Goal: Information Seeking & Learning: Learn about a topic

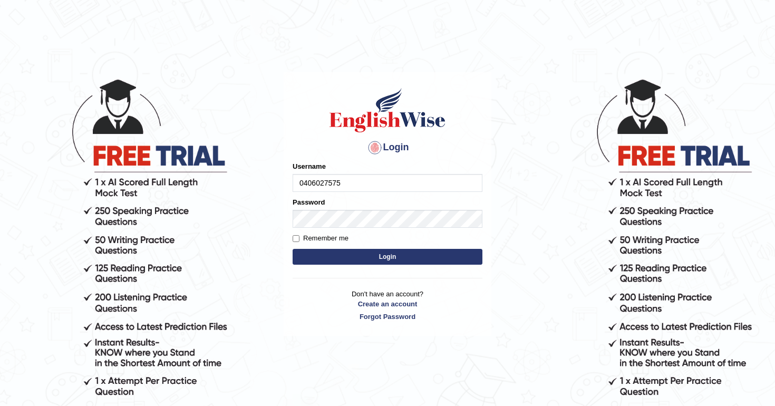
type input "0406027575"
click at [384, 257] on button "Login" at bounding box center [388, 257] width 190 height 16
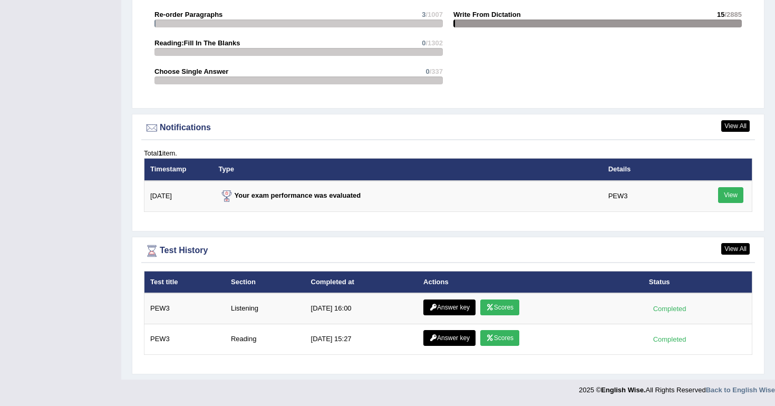
scroll to position [1243, 0]
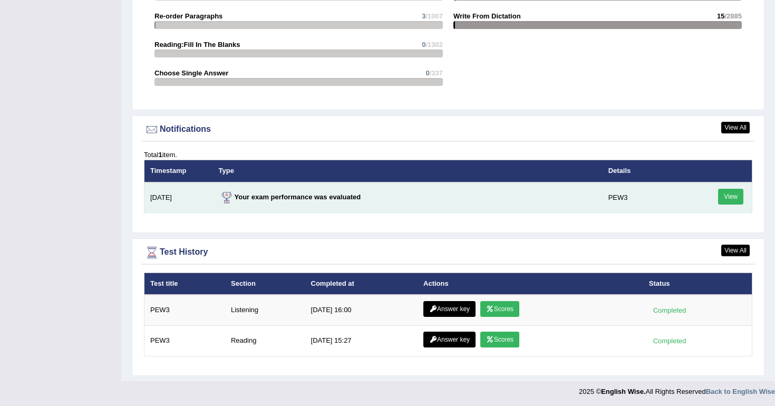
click at [727, 192] on link "View" at bounding box center [730, 197] width 25 height 16
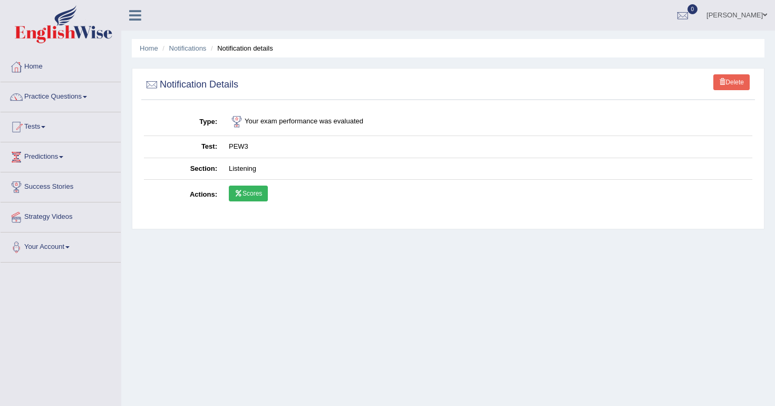
click at [258, 194] on link "Scores" at bounding box center [248, 194] width 39 height 16
click at [74, 99] on link "Practice Questions" at bounding box center [61, 95] width 120 height 26
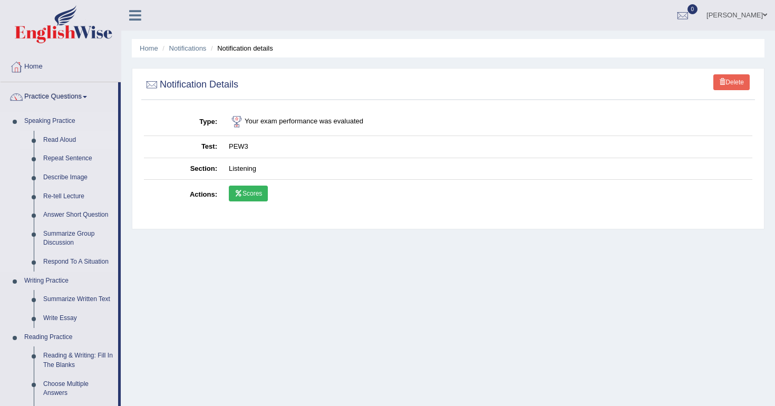
click at [76, 138] on link "Read Aloud" at bounding box center [78, 140] width 80 height 19
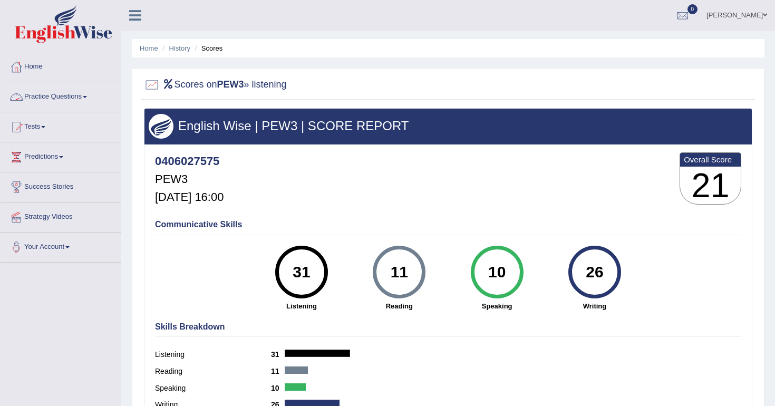
click at [70, 94] on link "Practice Questions" at bounding box center [61, 95] width 120 height 26
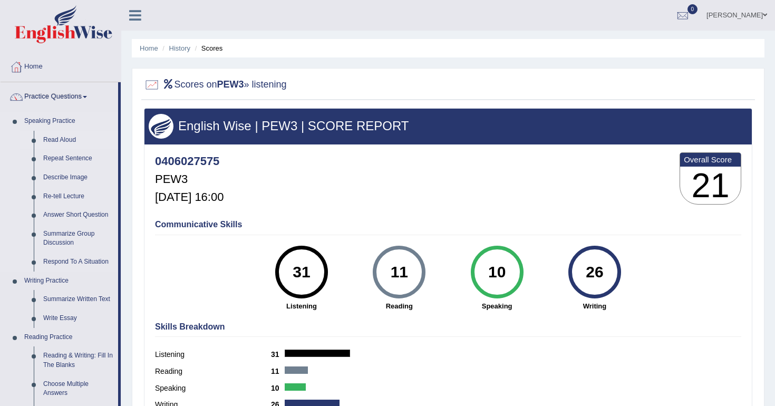
click at [71, 138] on link "Read Aloud" at bounding box center [78, 140] width 80 height 19
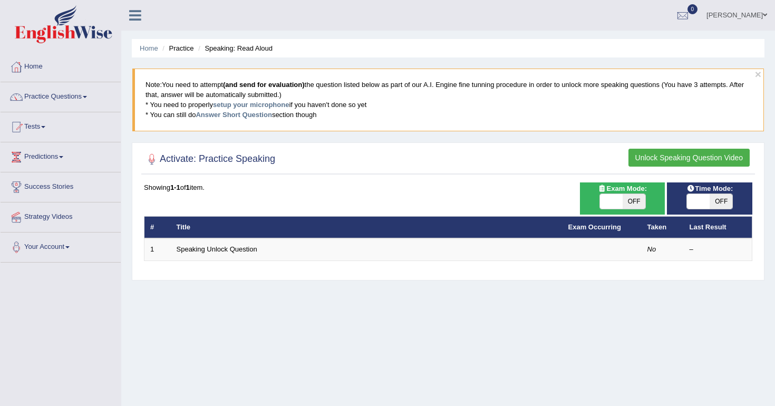
click at [693, 156] on button "Unlock Speaking Question Video" at bounding box center [689, 158] width 121 height 18
click at [695, 147] on div "Activate: Practice Speaking Unlock Speaking Question Video Time Mode: ON OFF Ex…" at bounding box center [448, 211] width 633 height 138
click at [692, 156] on button "Unlock Speaking Question Video" at bounding box center [689, 158] width 121 height 18
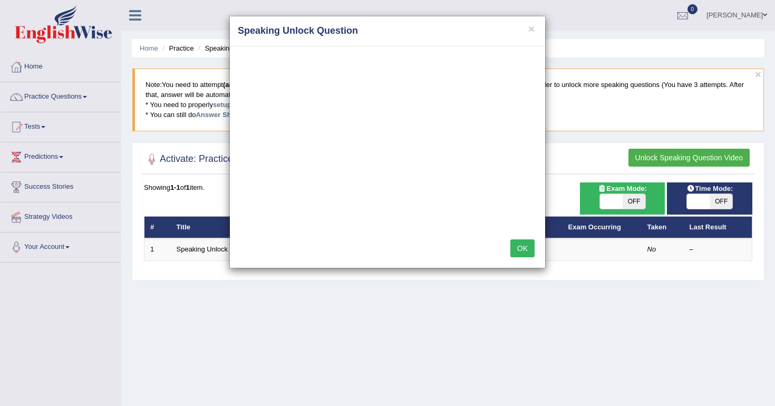
click at [519, 246] on button "OK" at bounding box center [522, 248] width 24 height 18
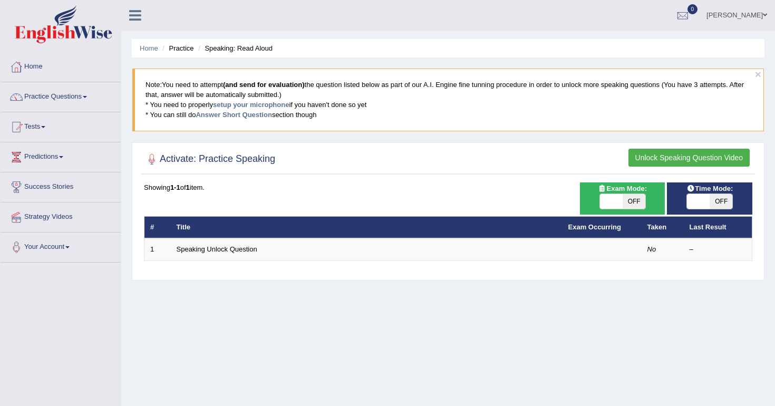
click at [698, 161] on button "Unlock Speaking Question Video" at bounding box center [689, 158] width 121 height 18
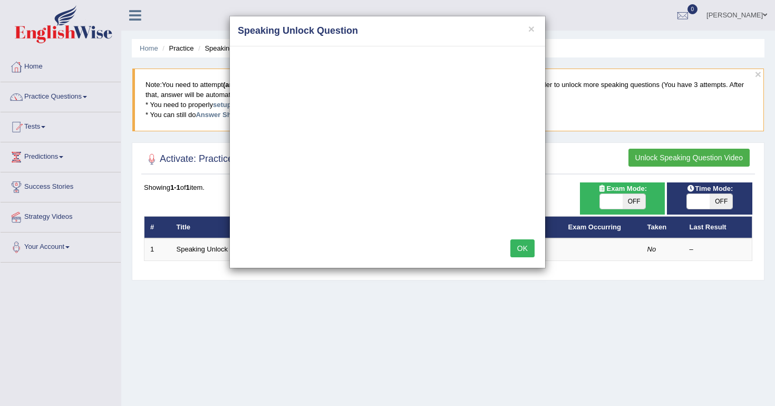
click at [33, 64] on div "× Speaking Unlock Question OK" at bounding box center [387, 203] width 775 height 406
click at [34, 65] on div "× Speaking Unlock Question OK" at bounding box center [387, 203] width 775 height 406
click at [531, 30] on button "×" at bounding box center [531, 28] width 6 height 11
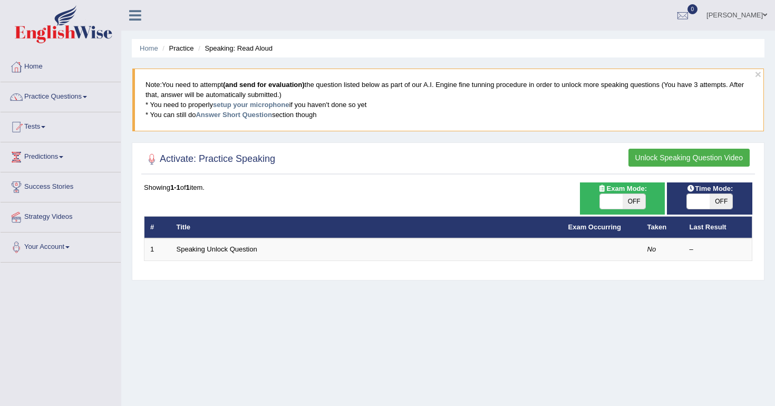
click at [695, 159] on button "Unlock Speaking Question Video" at bounding box center [689, 158] width 121 height 18
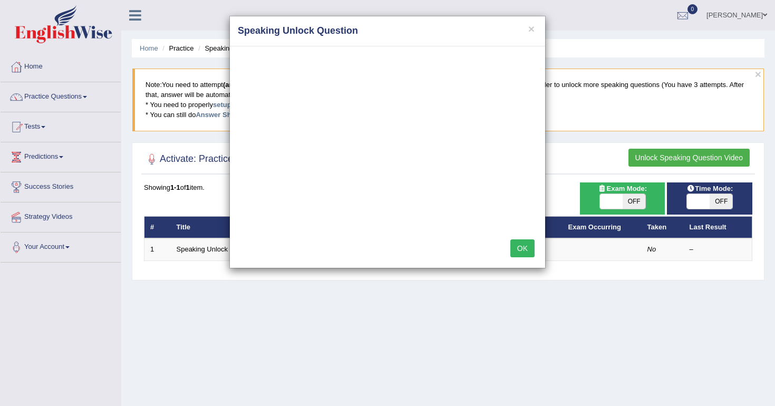
click at [151, 46] on div "× Speaking Unlock Question OK" at bounding box center [387, 203] width 775 height 406
click at [33, 69] on div "× Speaking Unlock Question OK" at bounding box center [387, 203] width 775 height 406
click at [523, 246] on button "OK" at bounding box center [522, 248] width 24 height 18
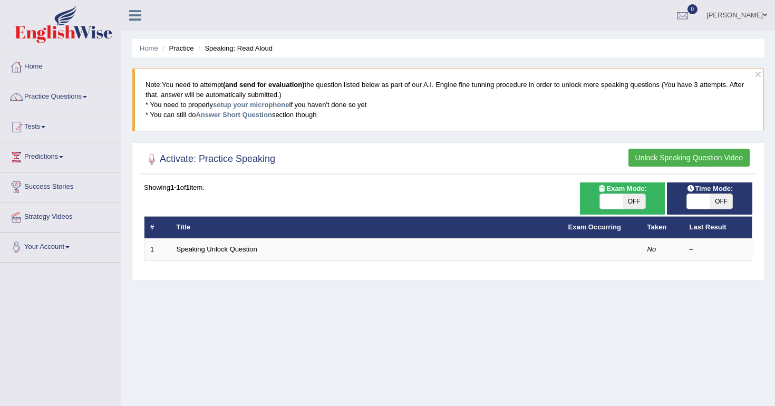
drag, startPoint x: 698, startPoint y: 153, endPoint x: 688, endPoint y: 154, distance: 10.0
click at [695, 153] on button "Unlock Speaking Question Video" at bounding box center [689, 158] width 121 height 18
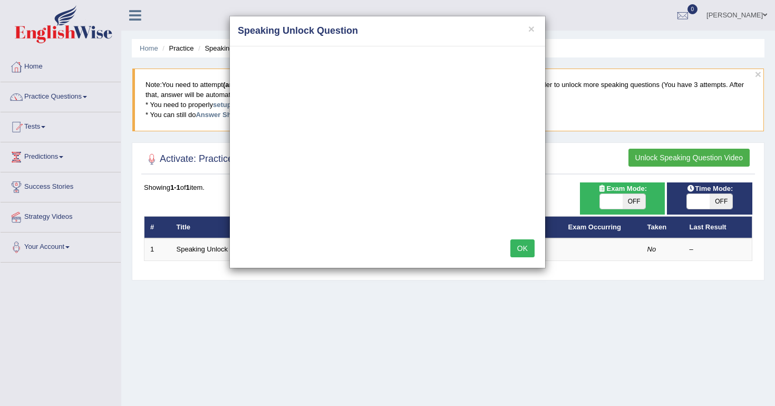
click at [637, 196] on div "× Speaking Unlock Question OK" at bounding box center [387, 203] width 775 height 406
click at [528, 29] on button "×" at bounding box center [531, 28] width 6 height 11
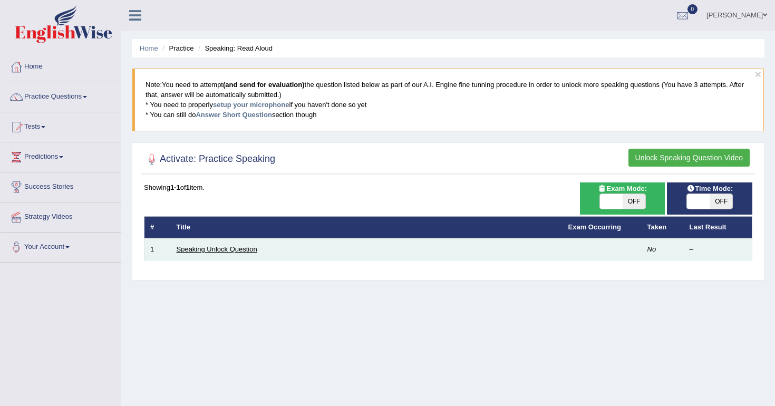
click at [225, 253] on link "Speaking Unlock Question" at bounding box center [217, 249] width 81 height 8
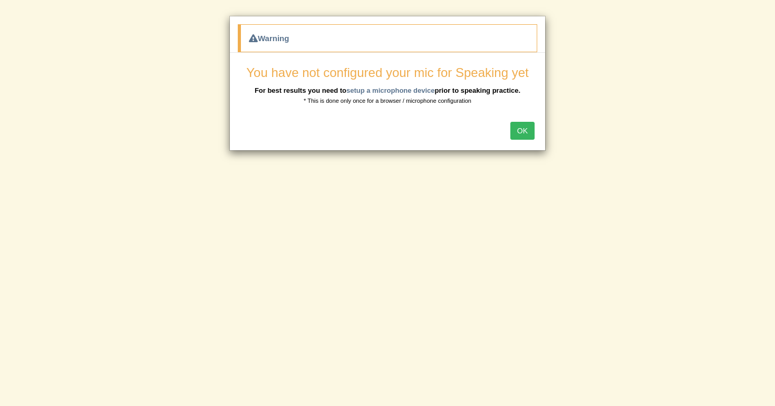
click at [520, 126] on button "OK" at bounding box center [522, 131] width 24 height 18
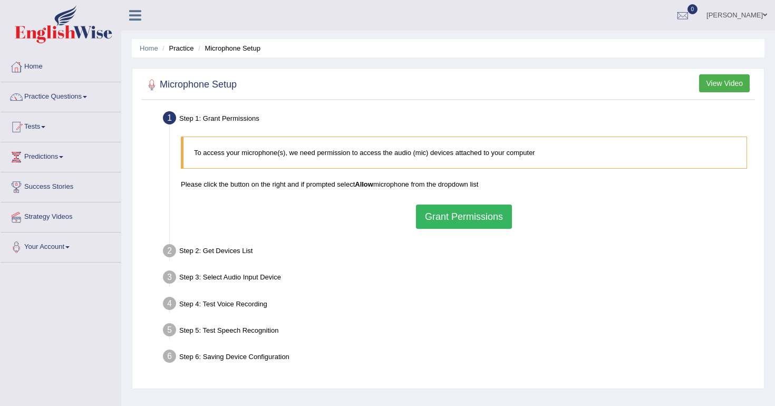
click at [217, 77] on h2 "Microphone Setup" at bounding box center [190, 85] width 93 height 16
click at [148, 83] on div at bounding box center [152, 85] width 16 height 16
click at [461, 210] on button "Grant Permissions" at bounding box center [464, 217] width 96 height 24
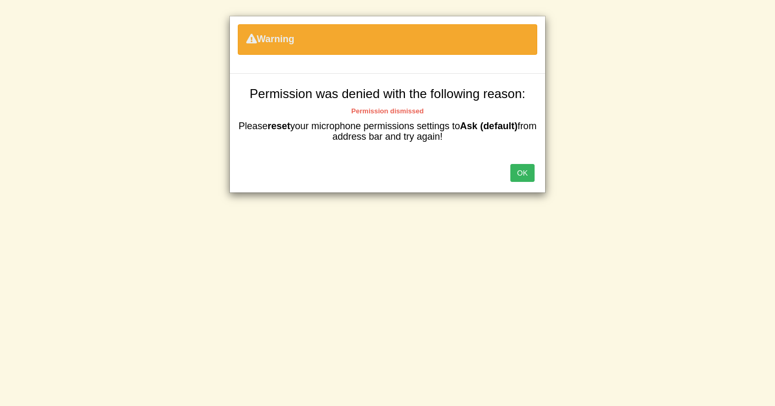
click at [521, 172] on button "OK" at bounding box center [522, 173] width 24 height 18
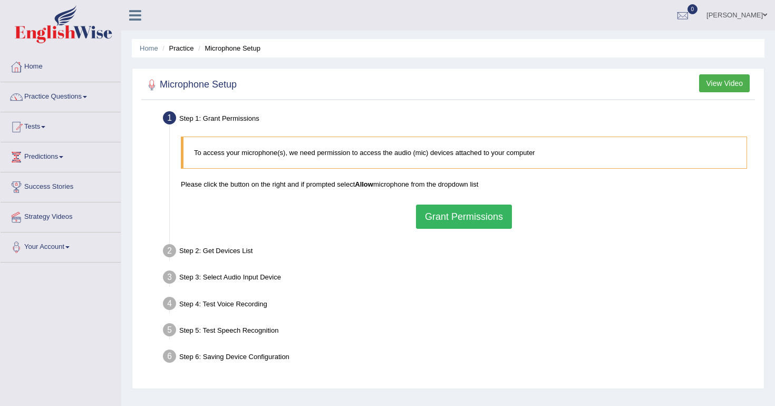
click at [451, 216] on button "Grant Permissions" at bounding box center [464, 217] width 96 height 24
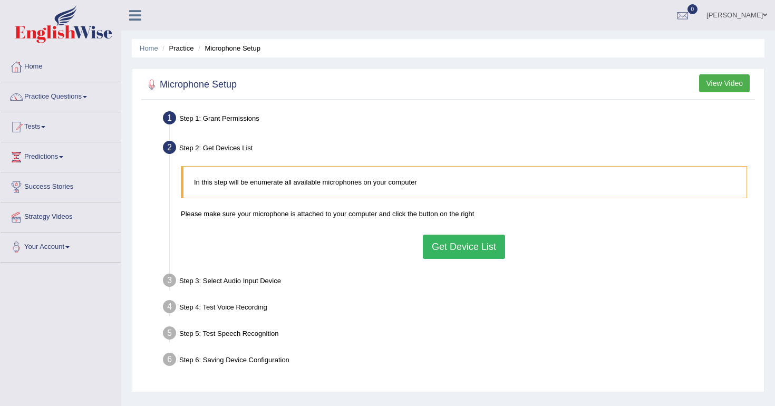
click at [555, 125] on div "Step 1: Grant Permissions" at bounding box center [458, 119] width 601 height 23
click at [466, 245] on button "Get Device List" at bounding box center [464, 247] width 82 height 24
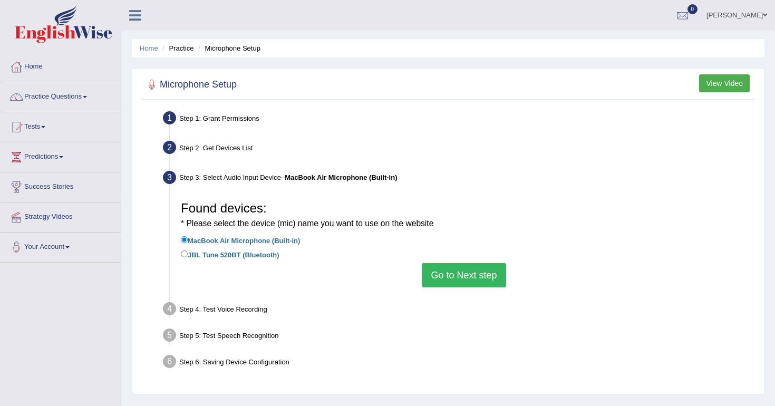
click at [460, 269] on button "Go to Next step" at bounding box center [464, 275] width 84 height 24
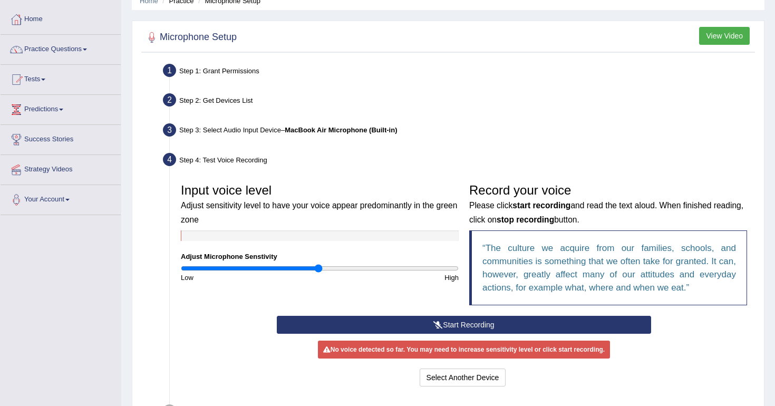
scroll to position [57, 0]
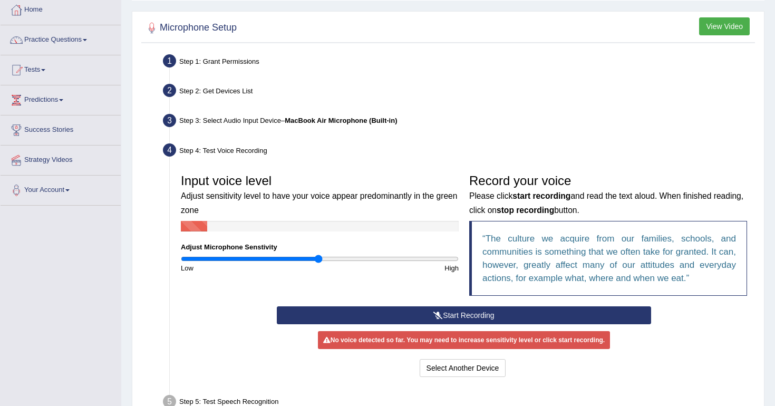
click at [473, 313] on button "Start Recording" at bounding box center [464, 315] width 374 height 18
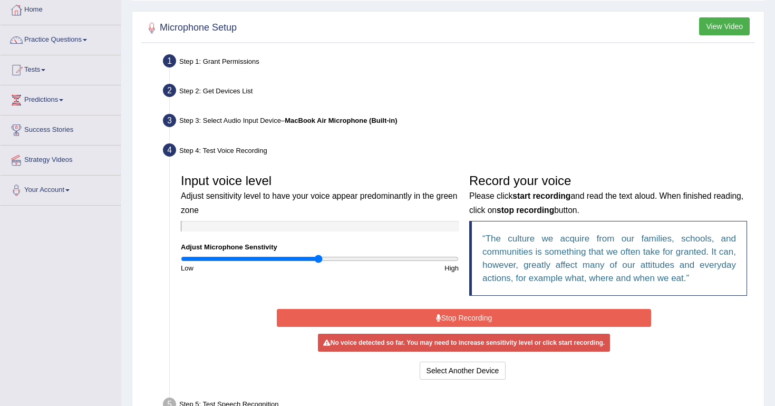
click at [460, 314] on button "Stop Recording" at bounding box center [464, 318] width 374 height 18
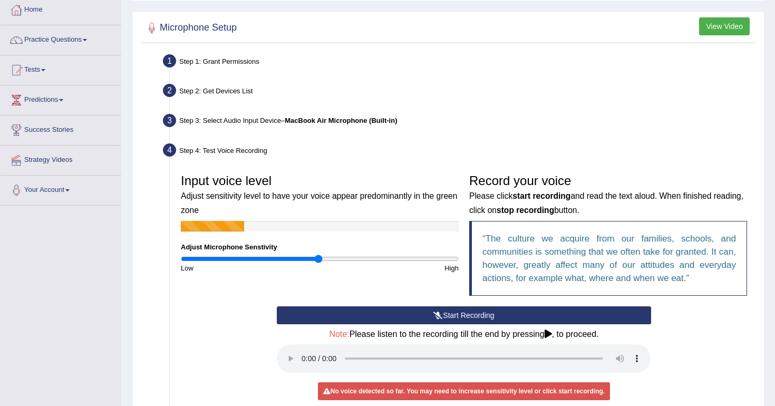
click at [464, 315] on button "Start Recording" at bounding box center [464, 315] width 374 height 18
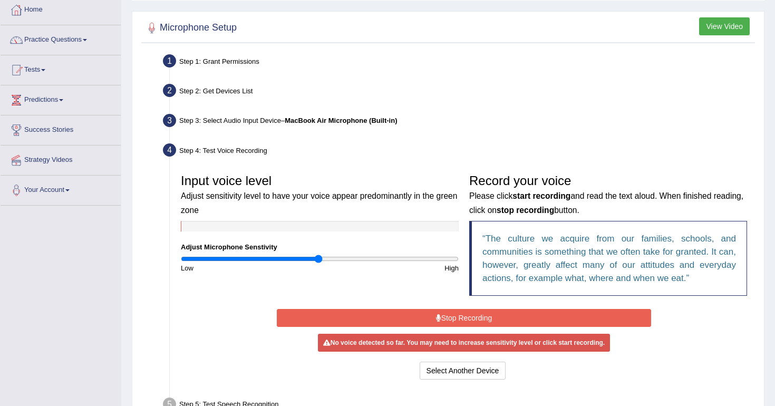
click at [450, 340] on div "No voice detected so far. You may need to increase sensitivity level or click s…" at bounding box center [464, 343] width 374 height 10
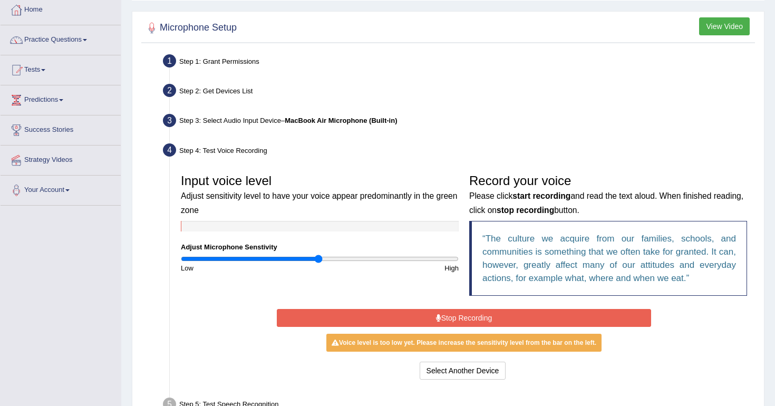
click at [728, 23] on button "View Video" at bounding box center [724, 26] width 51 height 18
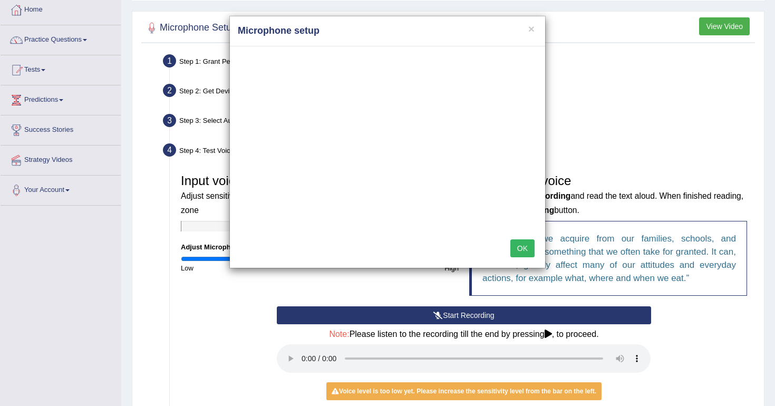
click at [48, 196] on div "× Microphone setup OK" at bounding box center [387, 203] width 775 height 406
click at [48, 185] on div "× Microphone setup OK" at bounding box center [387, 203] width 775 height 406
click at [36, 196] on div "× Microphone setup OK" at bounding box center [387, 203] width 775 height 406
click at [28, 185] on div "× Microphone setup OK" at bounding box center [387, 203] width 775 height 406
click at [531, 30] on button "×" at bounding box center [531, 28] width 6 height 11
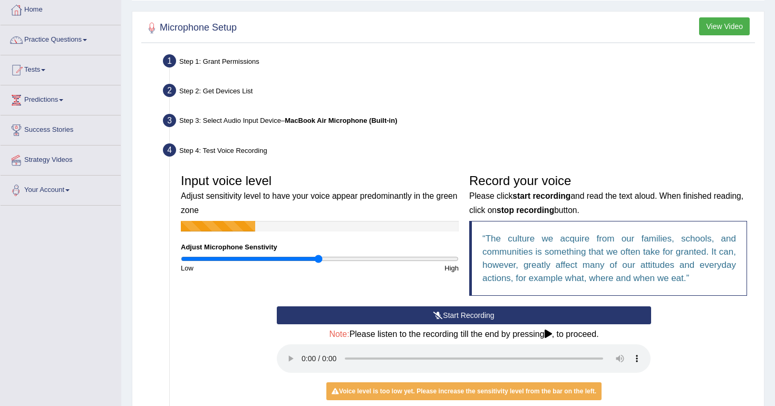
click at [40, 191] on link "Your Account" at bounding box center [61, 189] width 120 height 26
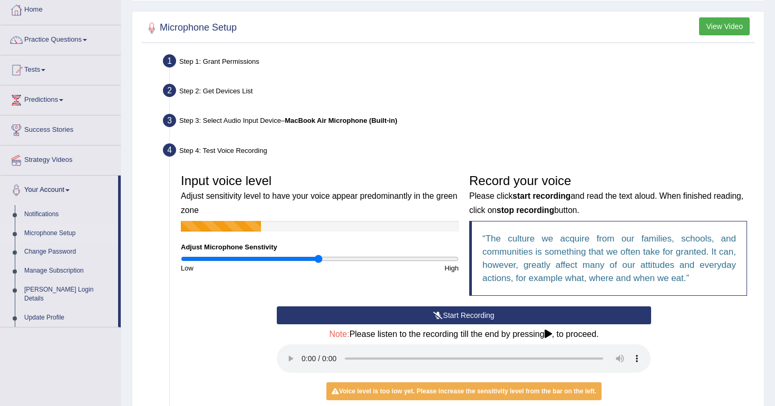
click at [52, 231] on link "Microphone Setup" at bounding box center [69, 233] width 99 height 19
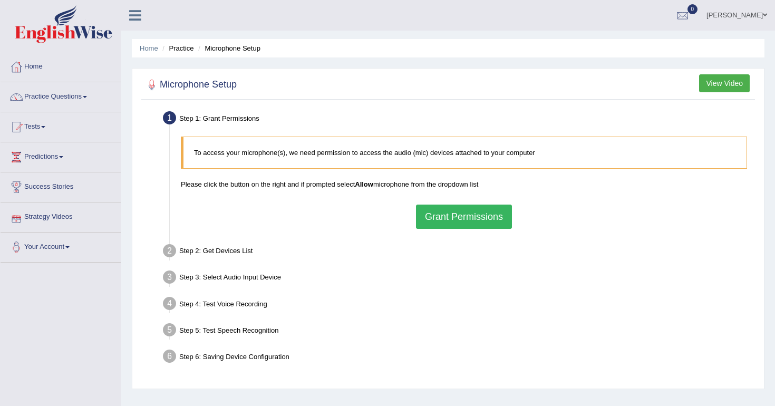
click at [474, 217] on button "Grant Permissions" at bounding box center [464, 217] width 96 height 24
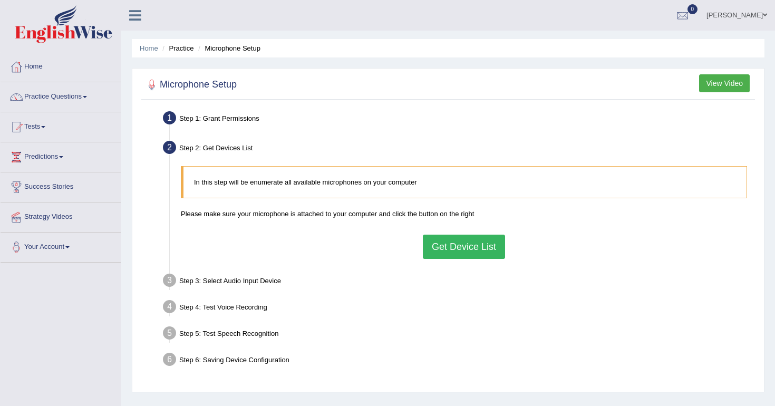
click at [473, 246] on button "Get Device List" at bounding box center [464, 247] width 82 height 24
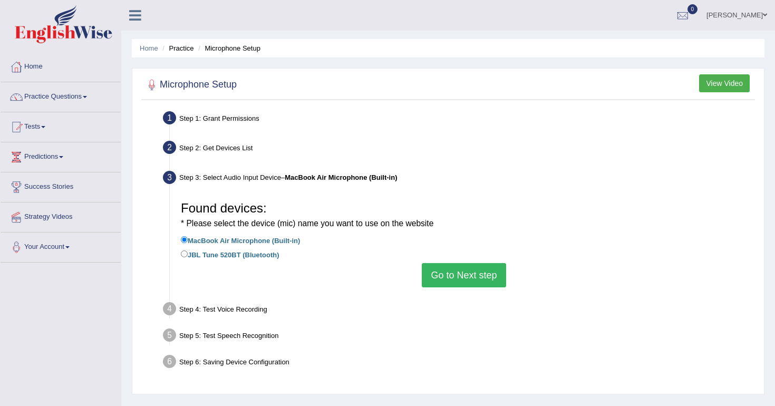
click at [473, 275] on button "Go to Next step" at bounding box center [464, 275] width 84 height 24
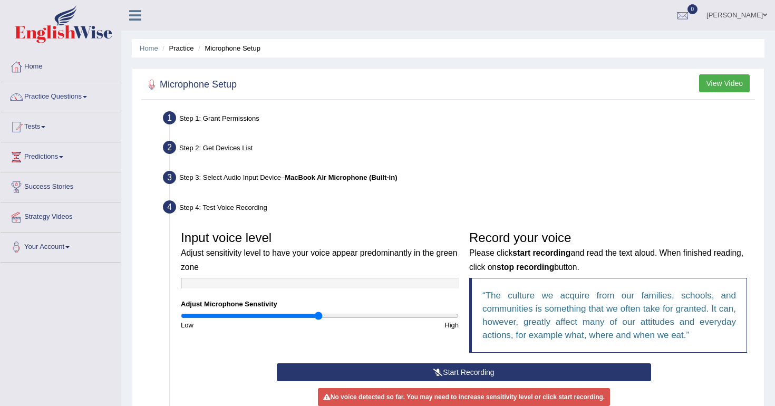
click at [466, 372] on button "Start Recording" at bounding box center [464, 372] width 374 height 18
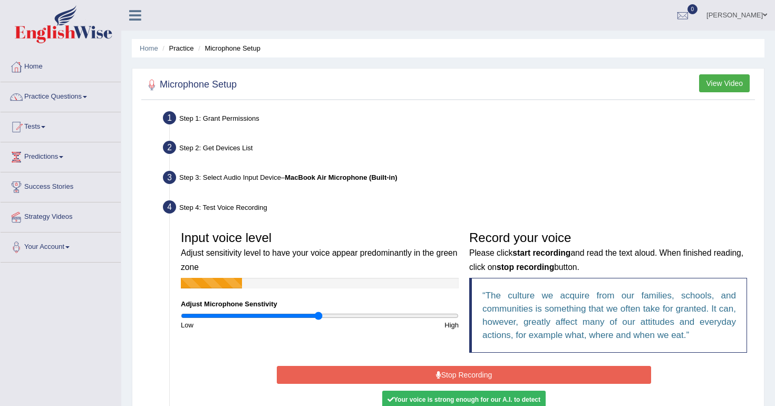
click at [466, 372] on button "Stop Recording" at bounding box center [464, 375] width 374 height 18
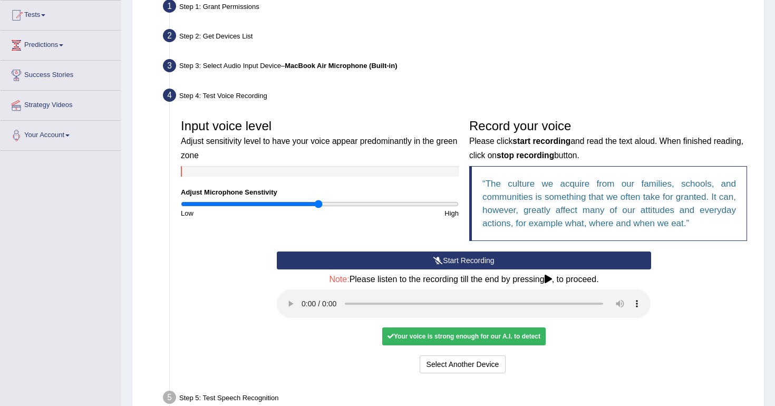
scroll to position [112, 0]
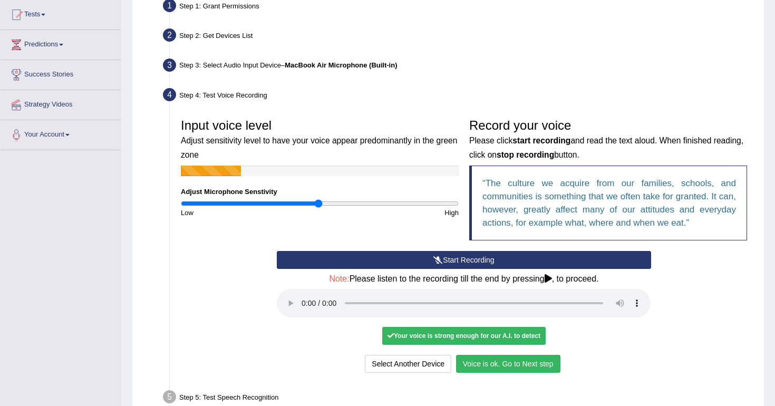
click at [522, 361] on button "Voice is ok. Go to Next step" at bounding box center [508, 364] width 104 height 18
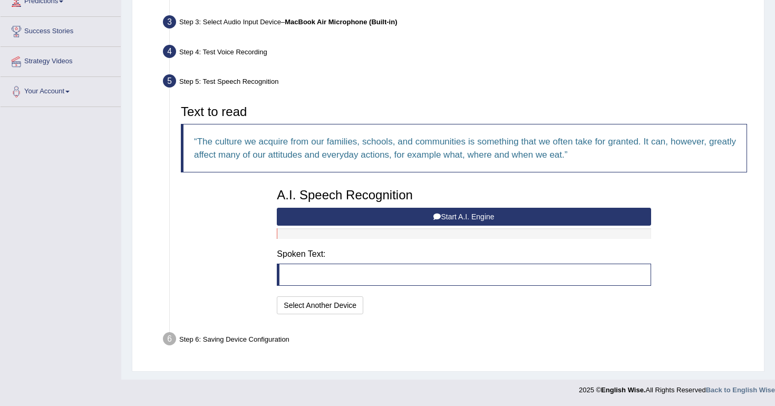
scroll to position [155, 0]
click at [470, 216] on button "Start A.I. Engine" at bounding box center [464, 217] width 374 height 18
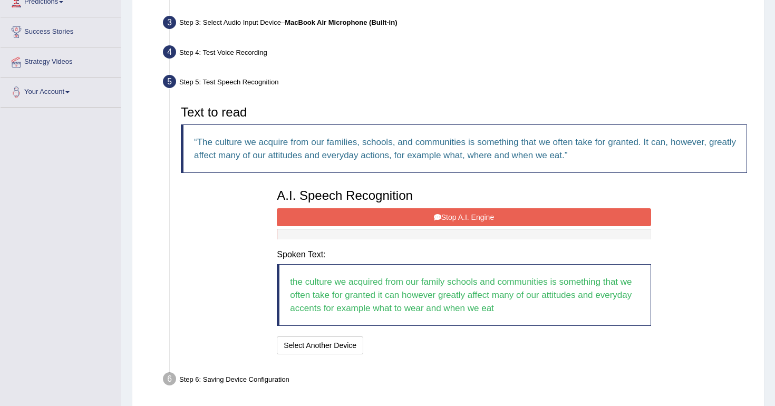
click at [460, 217] on button "Stop A.I. Engine" at bounding box center [464, 217] width 374 height 18
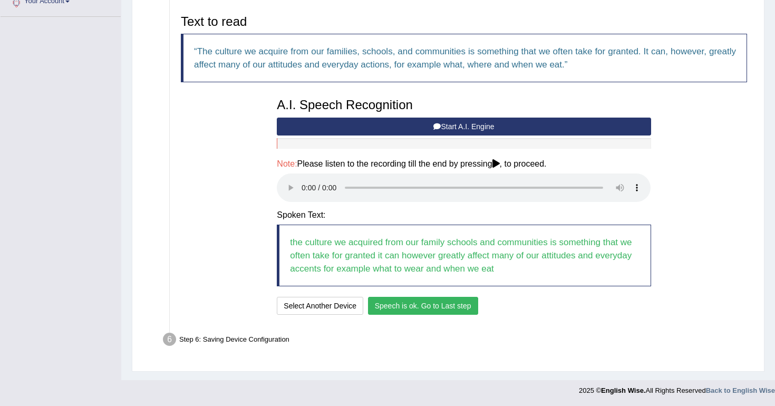
scroll to position [245, 0]
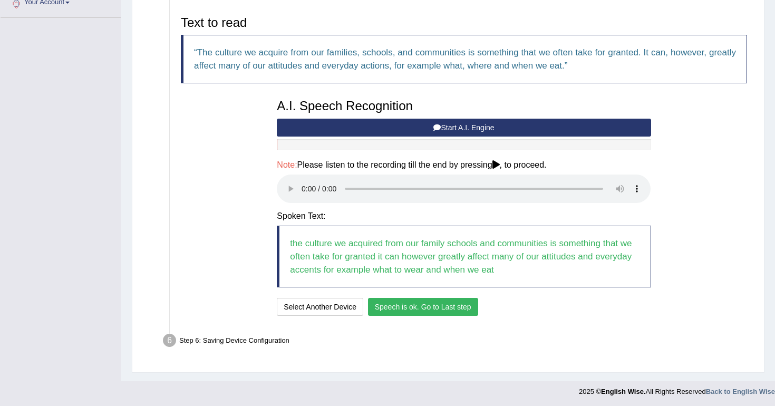
click at [434, 308] on button "Speech is ok. Go to Last step" at bounding box center [423, 307] width 110 height 18
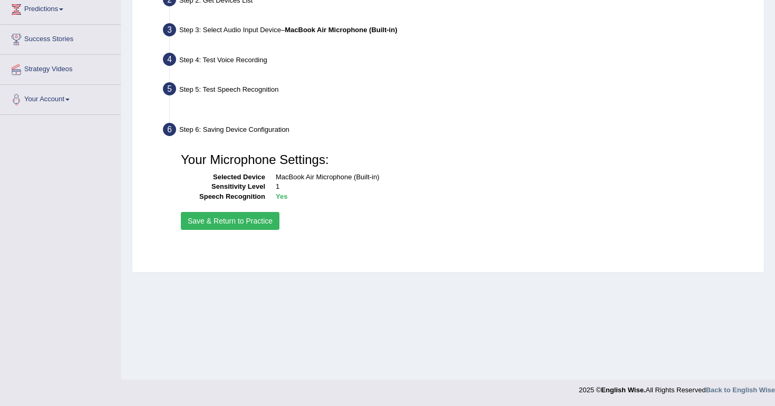
scroll to position [148, 0]
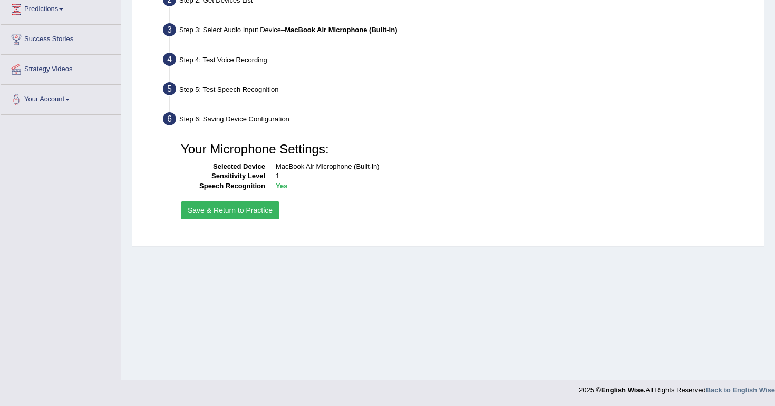
click at [236, 205] on button "Save & Return to Practice" at bounding box center [230, 210] width 99 height 18
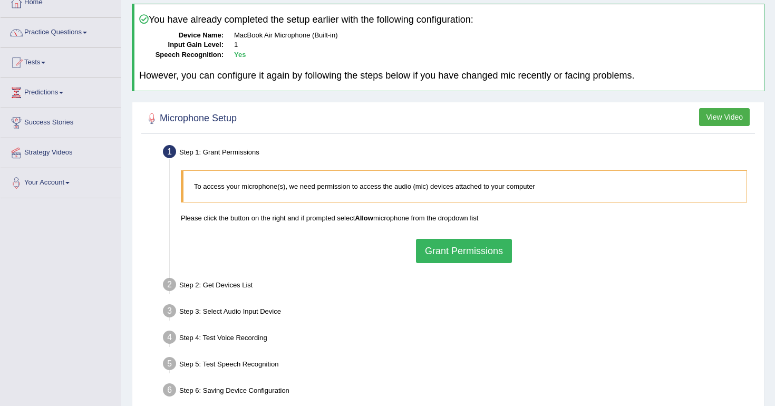
scroll to position [65, 0]
click at [69, 28] on link "Practice Questions" at bounding box center [61, 30] width 120 height 26
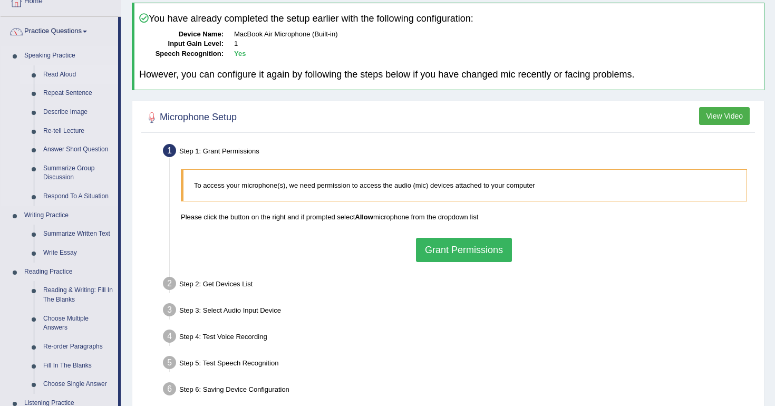
click at [63, 70] on link "Read Aloud" at bounding box center [78, 74] width 80 height 19
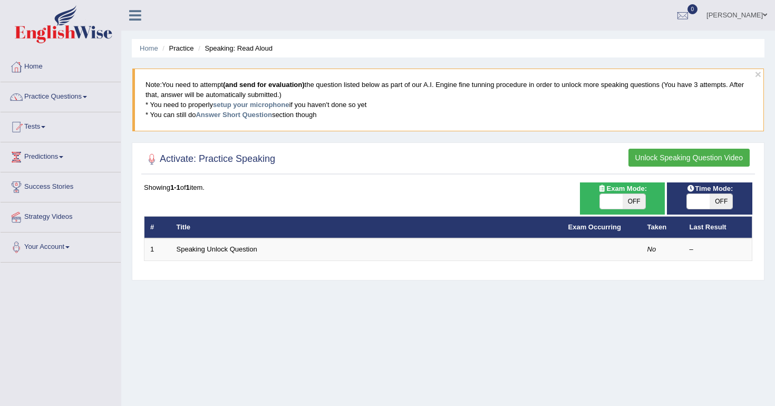
click at [633, 197] on span "OFF" at bounding box center [634, 201] width 23 height 15
checkbox input "true"
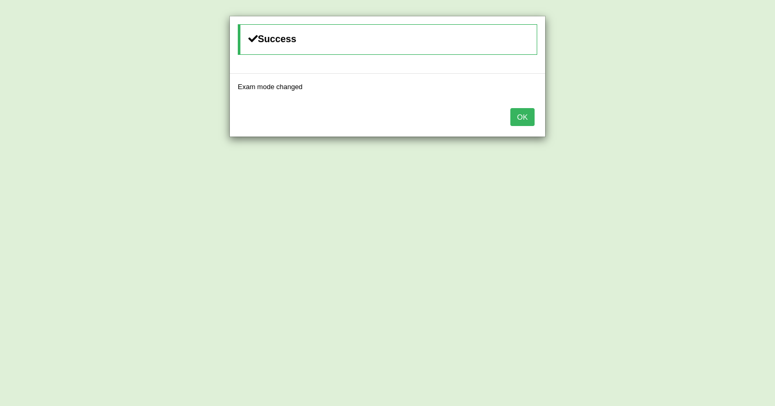
click at [524, 112] on button "OK" at bounding box center [522, 117] width 24 height 18
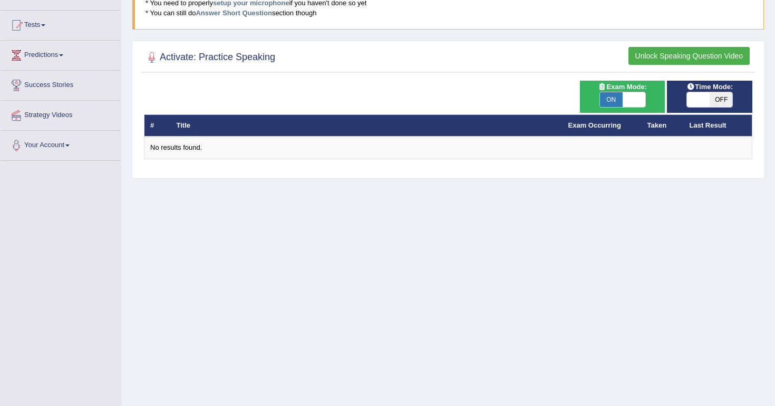
scroll to position [100, 0]
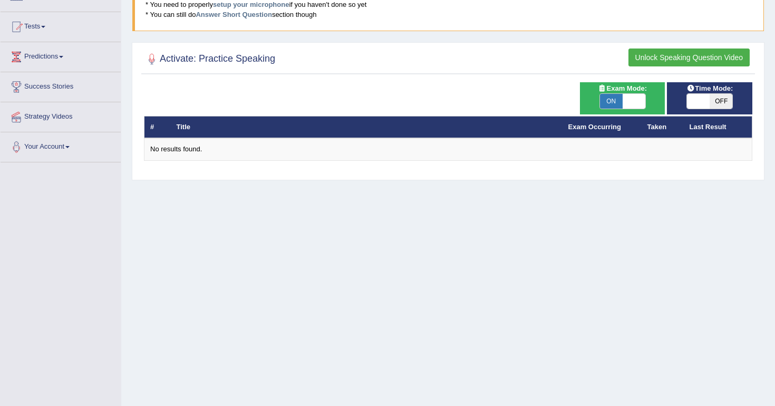
click at [226, 63] on h2 "Activate: Practice Speaking" at bounding box center [209, 59] width 131 height 16
click at [227, 58] on h2 "Activate: Practice Speaking" at bounding box center [209, 59] width 131 height 16
click at [169, 62] on h2 "Activate: Practice Speaking" at bounding box center [209, 59] width 131 height 16
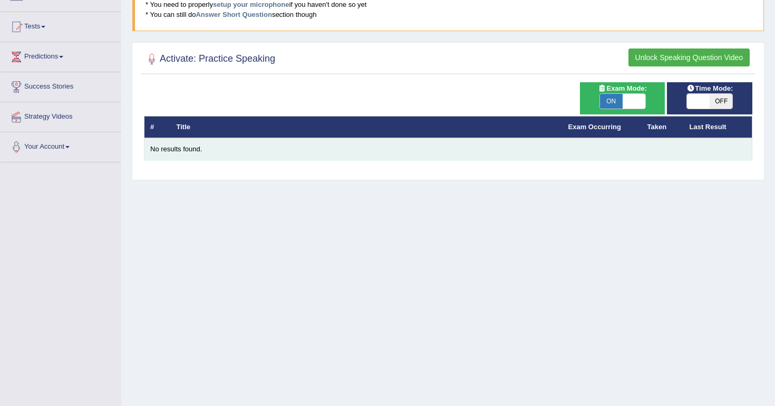
click at [171, 151] on div "No results found." at bounding box center [448, 150] width 596 height 10
click at [191, 155] on td "No results found." at bounding box center [449, 149] width 608 height 22
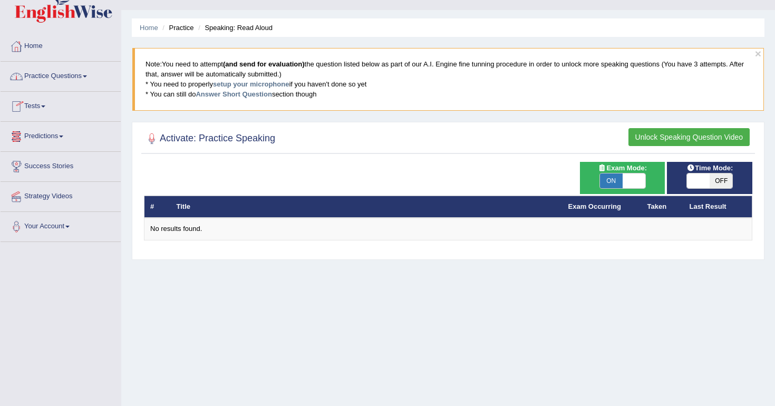
scroll to position [20, 0]
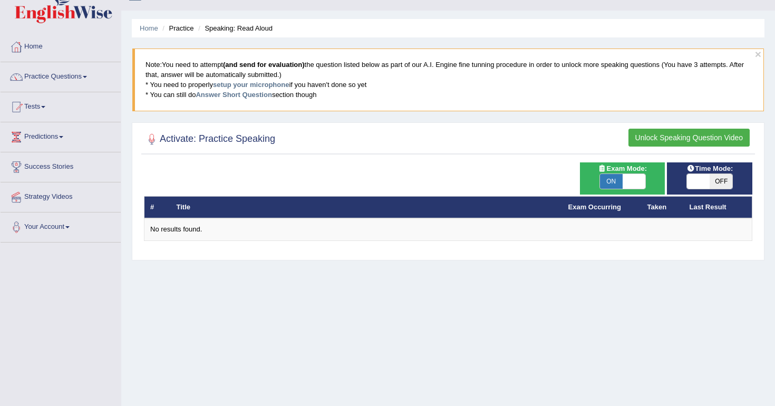
click at [612, 186] on span "ON" at bounding box center [611, 181] width 23 height 15
checkbox input "false"
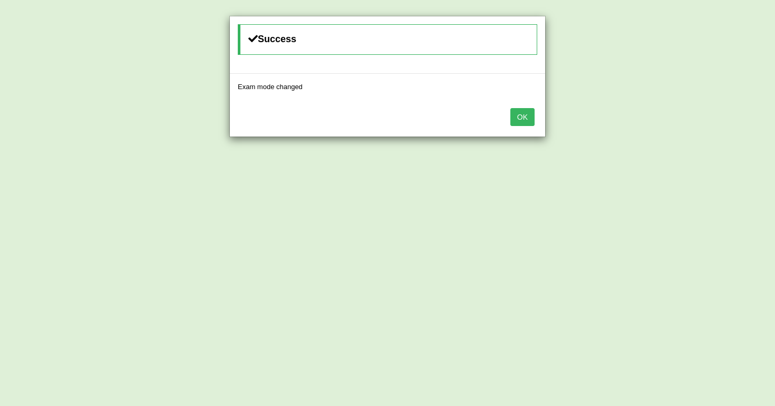
click at [523, 116] on button "OK" at bounding box center [522, 117] width 24 height 18
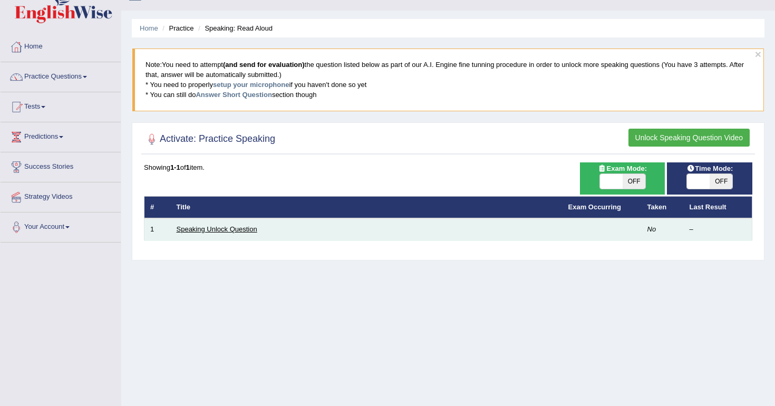
click at [239, 230] on link "Speaking Unlock Question" at bounding box center [217, 229] width 81 height 8
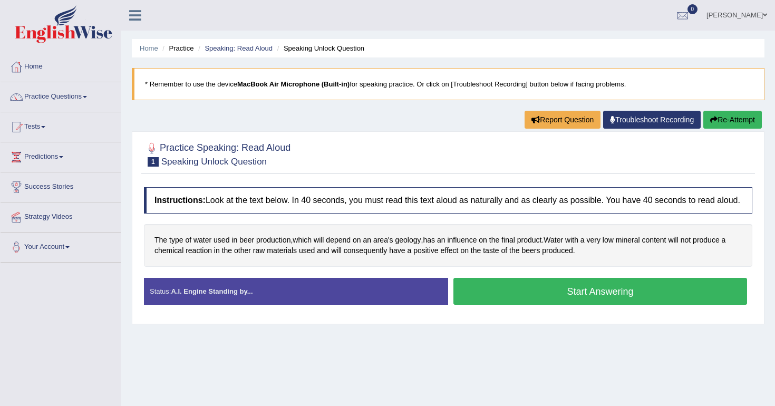
click at [578, 301] on button "Start Answering" at bounding box center [601, 291] width 294 height 27
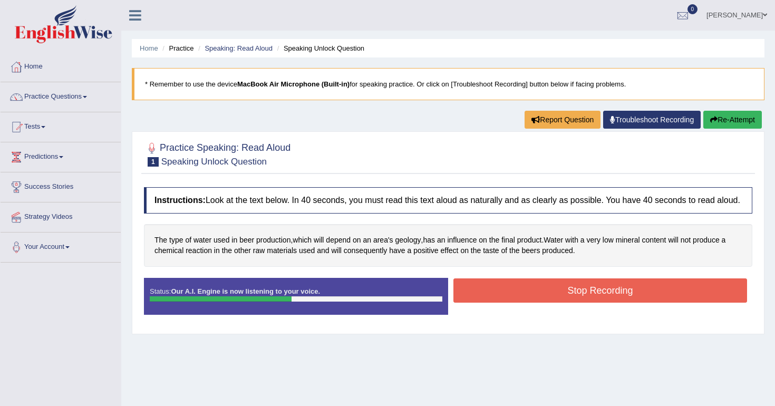
click at [578, 301] on button "Stop Recording" at bounding box center [601, 290] width 294 height 24
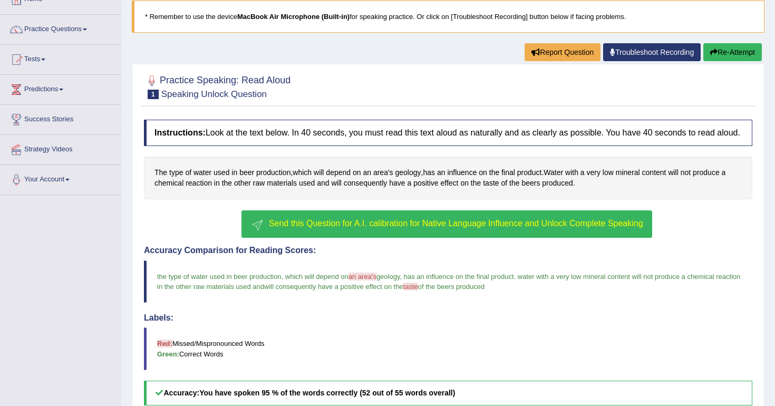
scroll to position [66, 0]
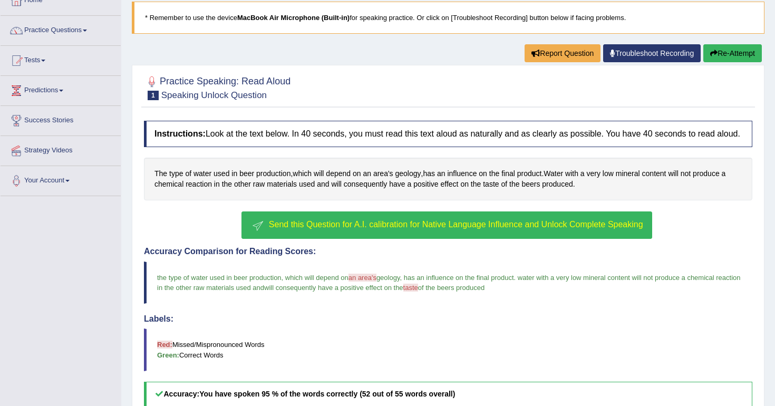
click at [323, 229] on span "Send this Question for A.I. calibration for Native Language Influence and Unloc…" at bounding box center [456, 224] width 374 height 9
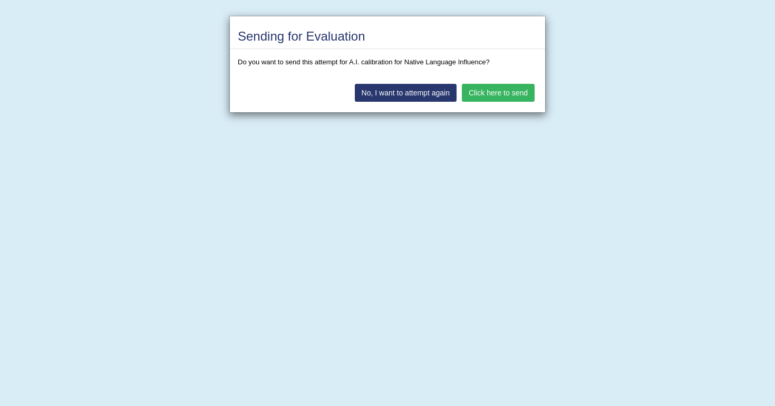
click at [508, 94] on button "Click here to send" at bounding box center [498, 93] width 73 height 18
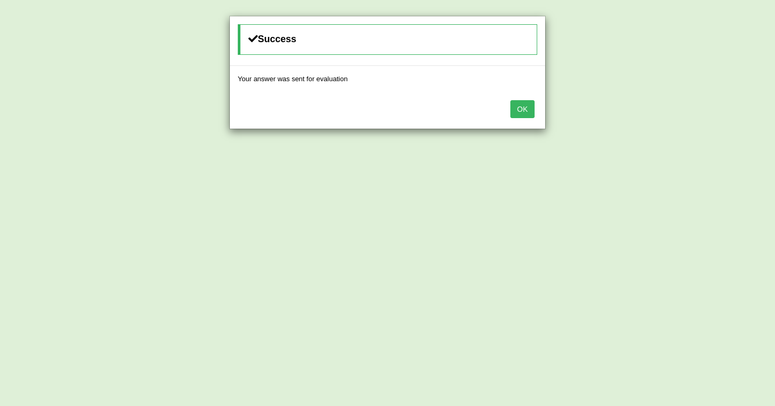
click at [524, 110] on button "OK" at bounding box center [522, 109] width 24 height 18
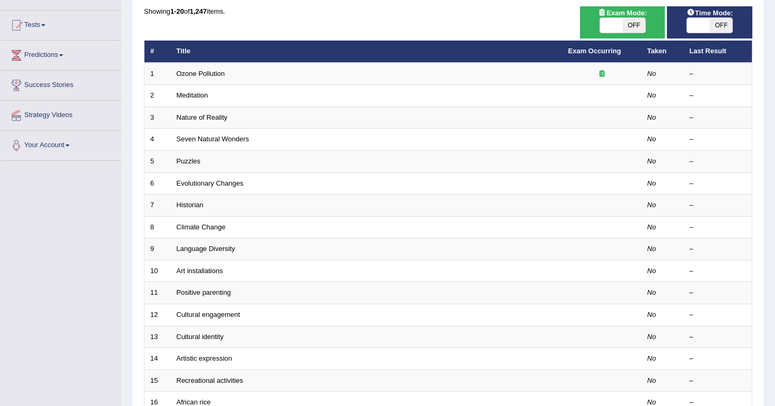
scroll to position [121, 0]
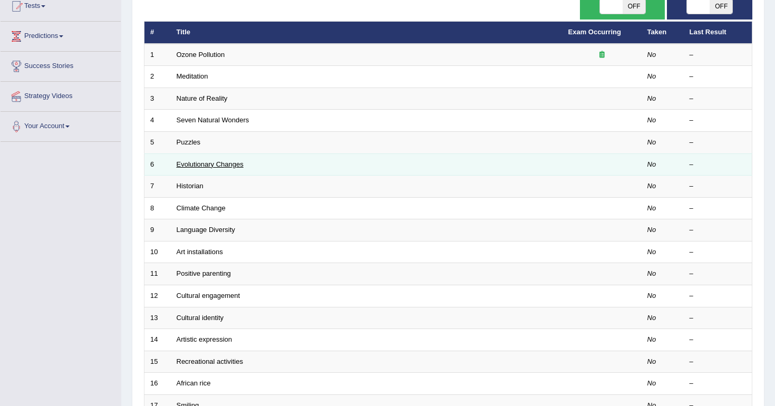
click at [234, 165] on link "Evolutionary Changes" at bounding box center [210, 164] width 67 height 8
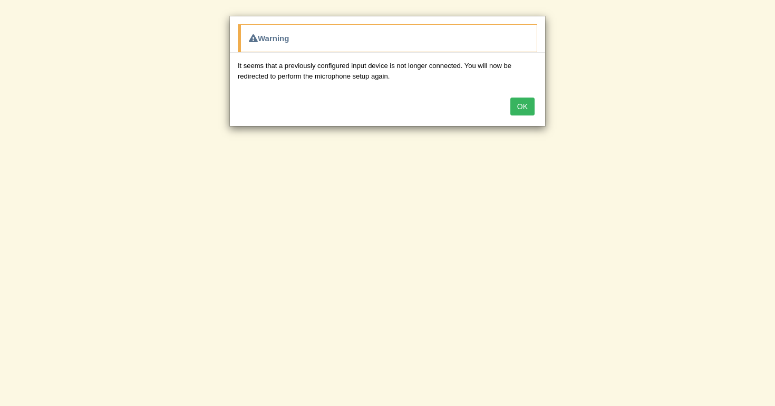
click at [524, 100] on button "OK" at bounding box center [522, 107] width 24 height 18
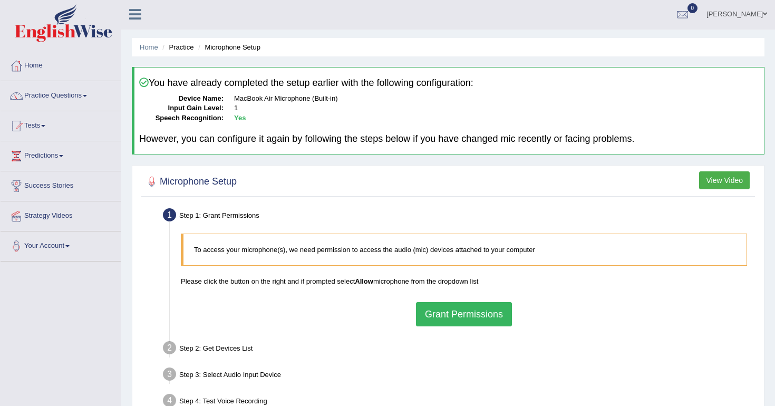
scroll to position [9, 0]
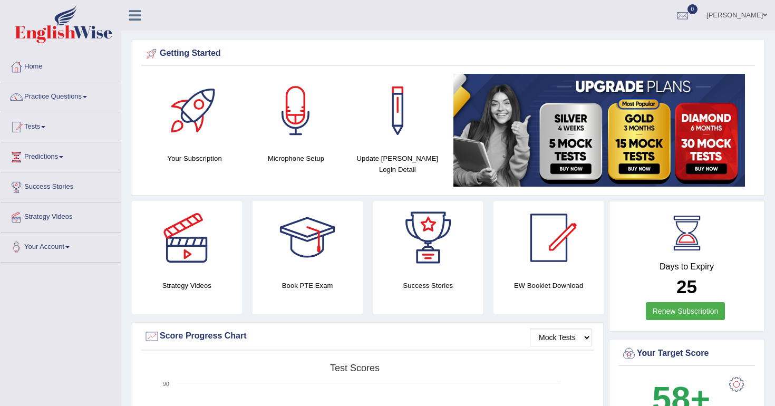
click at [37, 128] on link "Tests" at bounding box center [61, 125] width 120 height 26
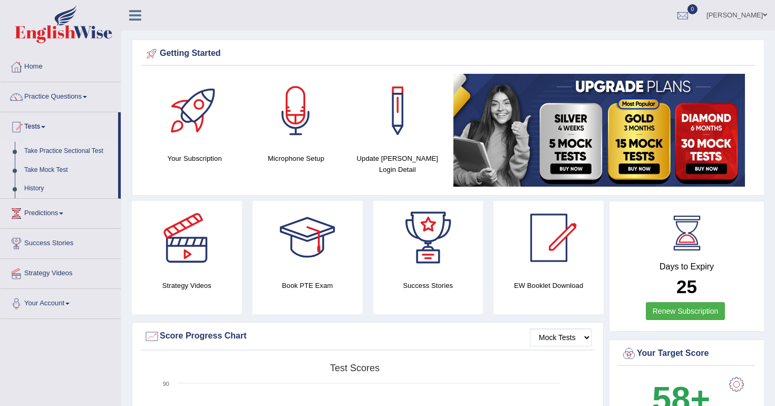
click at [68, 151] on link "Take Practice Sectional Test" at bounding box center [69, 151] width 99 height 19
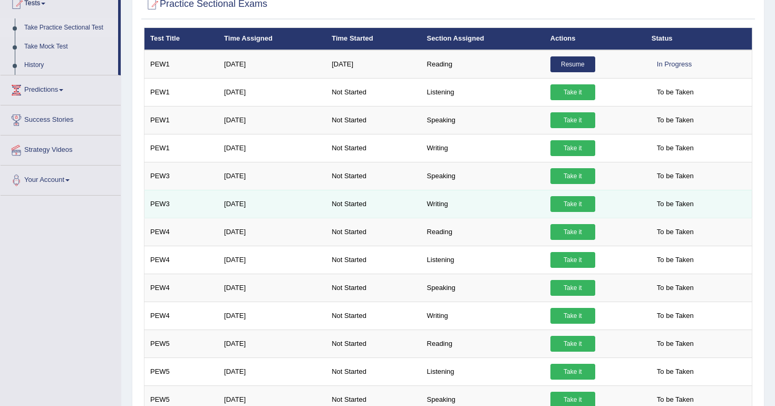
scroll to position [146, 0]
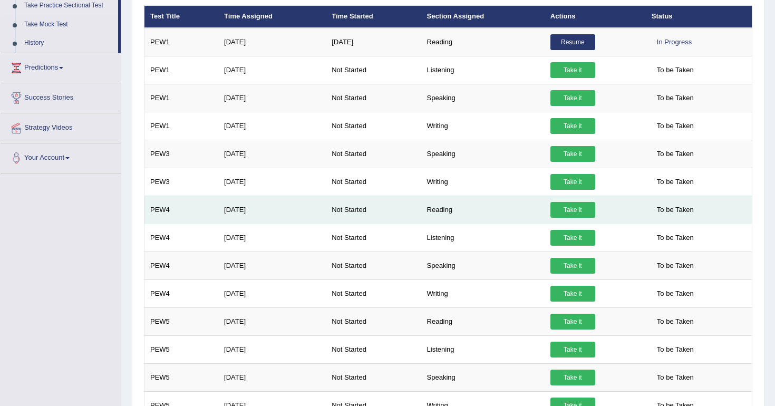
click at [579, 207] on link "Take it" at bounding box center [573, 210] width 45 height 16
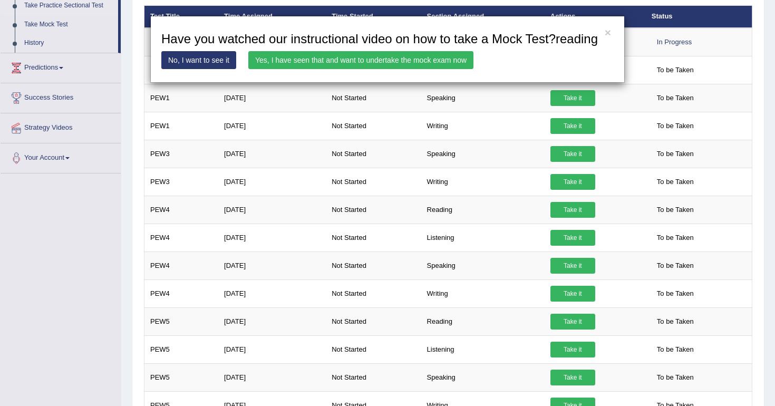
click at [375, 69] on link "Yes, I have seen that and want to undertake the mock exam now" at bounding box center [360, 60] width 225 height 18
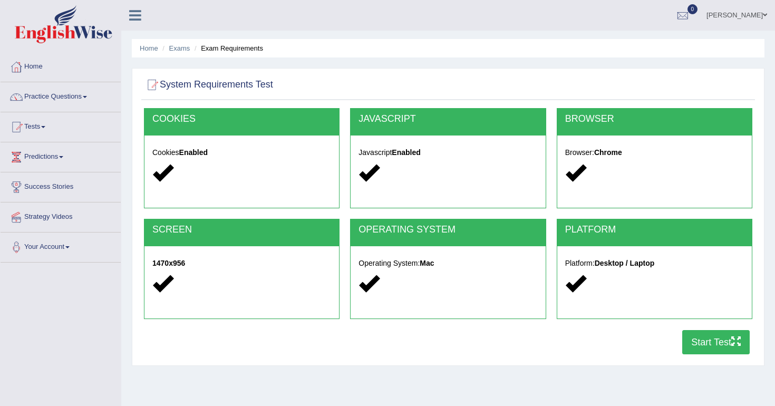
click at [718, 343] on button "Start Test" at bounding box center [716, 342] width 68 height 24
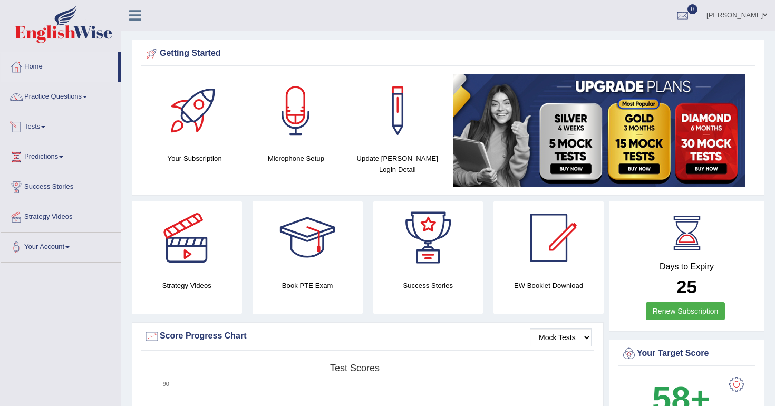
click at [43, 124] on link "Tests" at bounding box center [61, 125] width 120 height 26
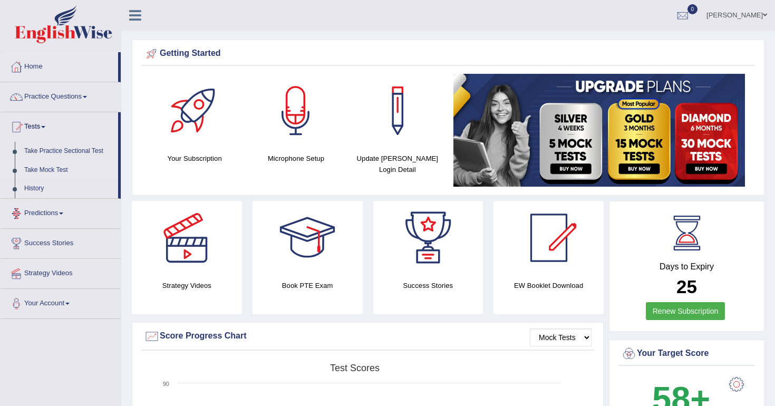
click at [50, 169] on link "Take Mock Test" at bounding box center [69, 170] width 99 height 19
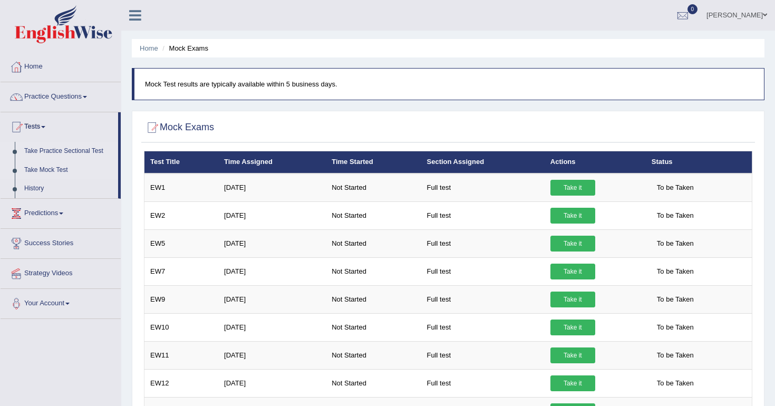
click at [79, 148] on link "Take Practice Sectional Test" at bounding box center [69, 151] width 99 height 19
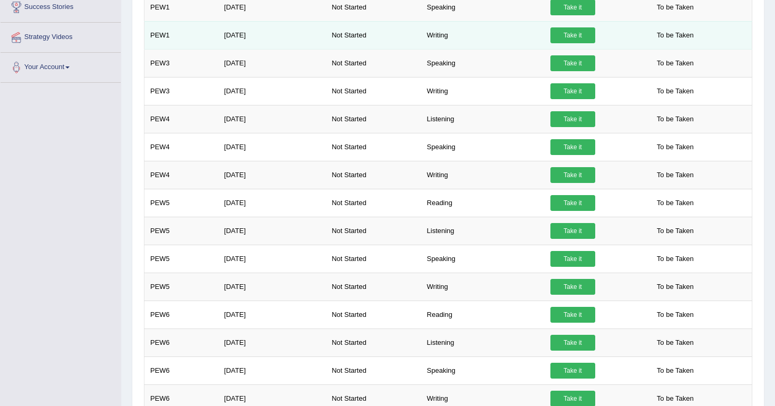
scroll to position [235, 0]
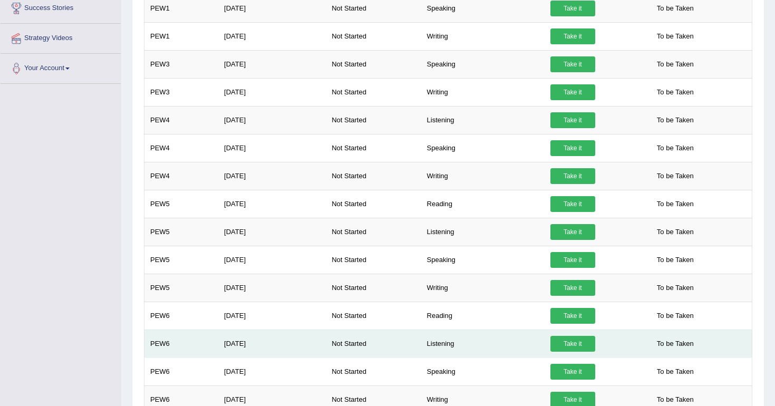
click at [442, 351] on td "Listening" at bounding box center [482, 344] width 123 height 28
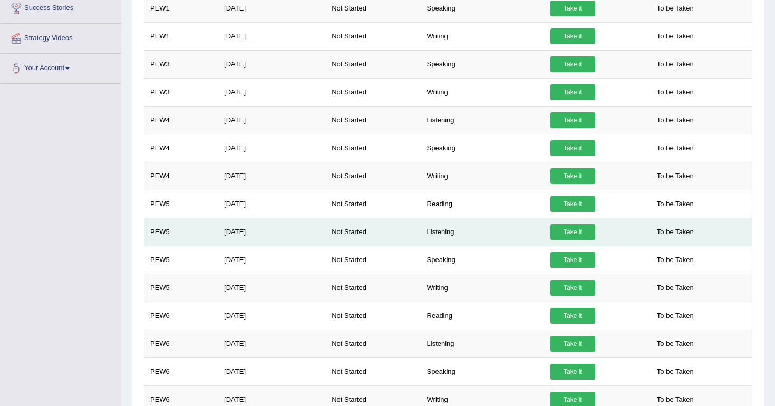
click at [446, 232] on td "Listening" at bounding box center [482, 232] width 123 height 28
click at [572, 235] on link "Take it" at bounding box center [573, 232] width 45 height 16
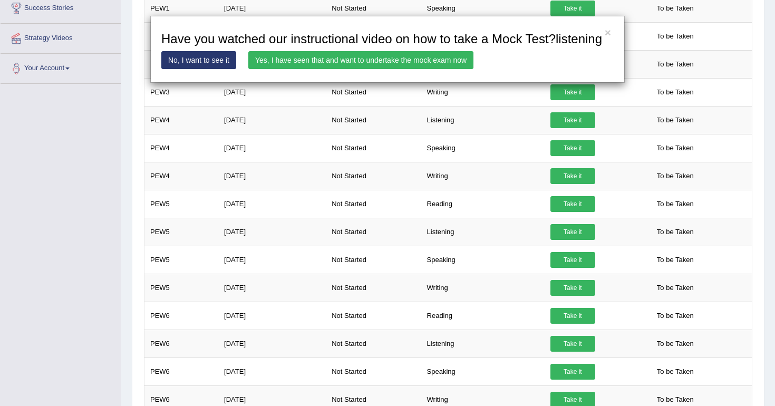
click at [359, 69] on link "Yes, I have seen that and want to undertake the mock exam now" at bounding box center [360, 60] width 225 height 18
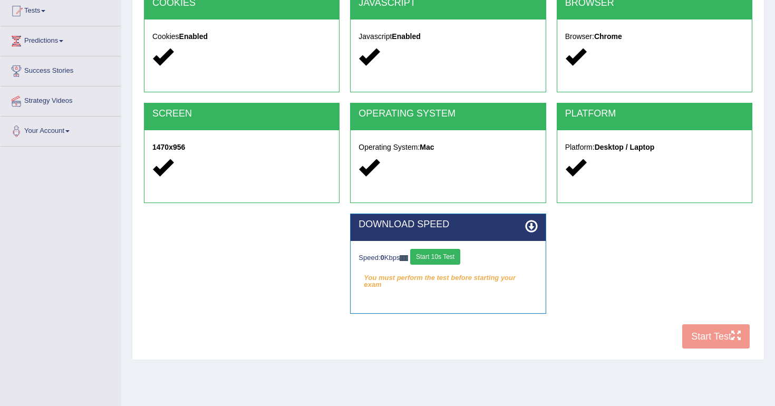
scroll to position [148, 0]
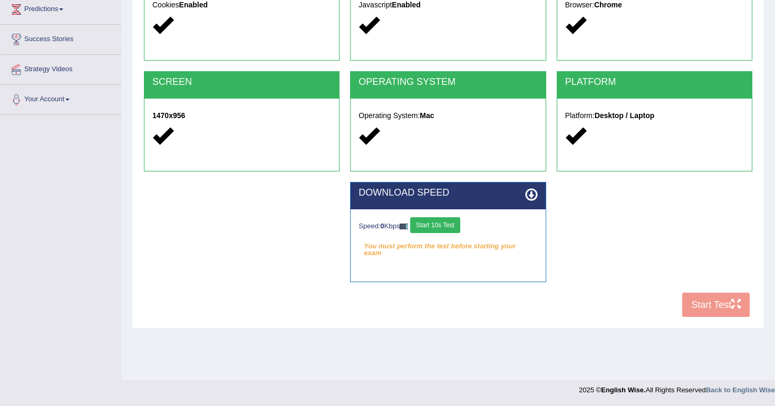
click at [712, 300] on div "COOKIES Cookies Enabled JAVASCRIPT Javascript Enabled BROWSER Browser: Chrome S…" at bounding box center [448, 141] width 614 height 362
click at [530, 190] on icon at bounding box center [531, 194] width 13 height 13
click at [532, 191] on icon at bounding box center [531, 194] width 13 height 13
drag, startPoint x: 404, startPoint y: 191, endPoint x: 473, endPoint y: 194, distance: 68.6
click at [421, 194] on h2 "DOWNLOAD SPEED" at bounding box center [448, 193] width 179 height 11
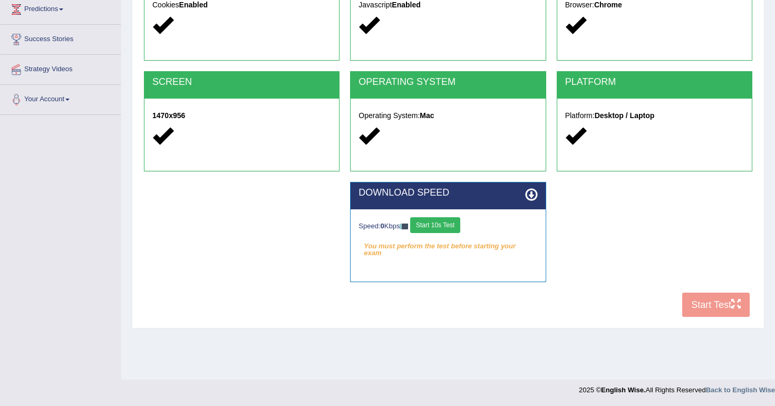
click at [531, 196] on icon at bounding box center [531, 194] width 13 height 13
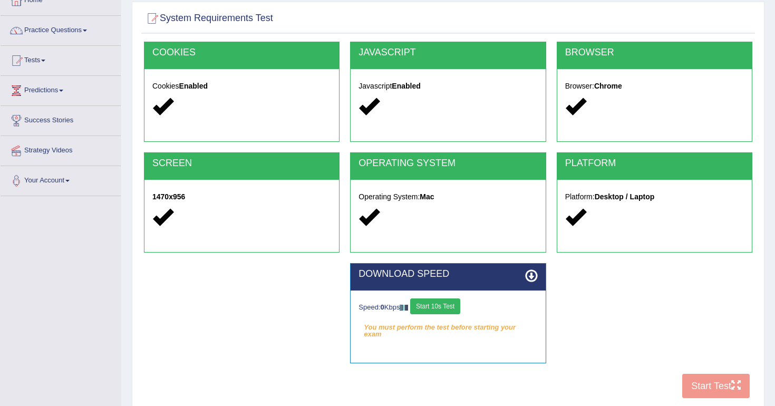
scroll to position [68, 0]
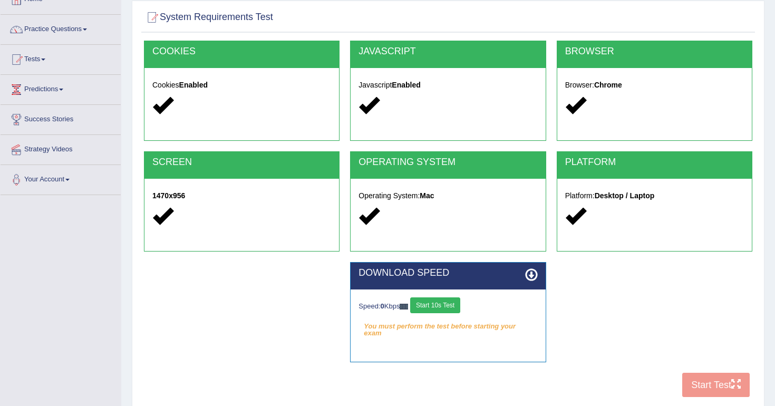
click at [700, 387] on div "COOKIES Cookies Enabled JAVASCRIPT Javascript Enabled BROWSER Browser: Chrome S…" at bounding box center [448, 222] width 614 height 362
click at [43, 59] on link "Tests" at bounding box center [61, 58] width 120 height 26
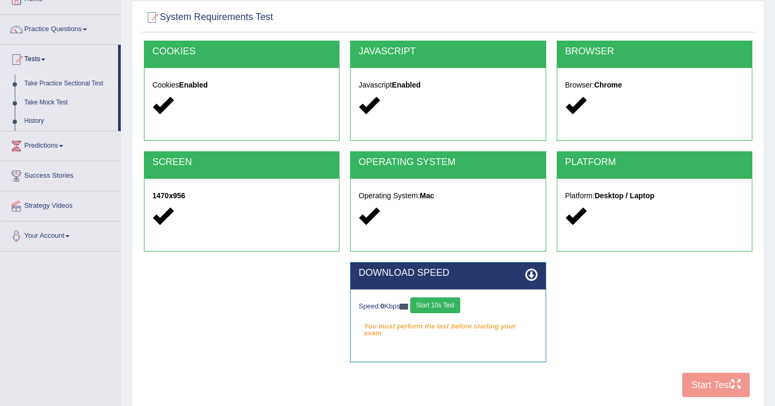
click at [65, 80] on link "Take Practice Sectional Test" at bounding box center [69, 83] width 99 height 19
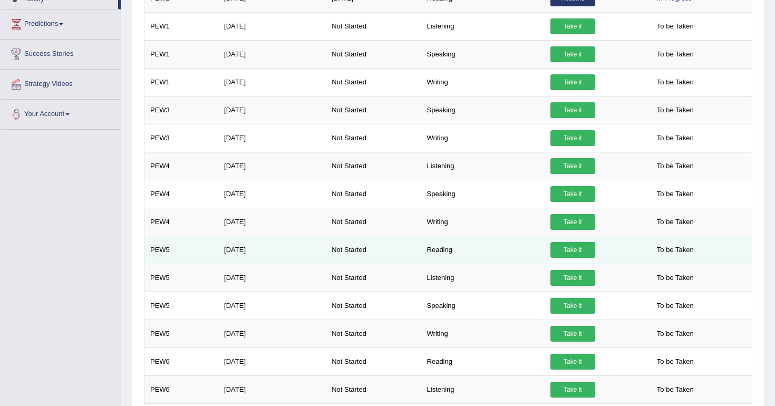
scroll to position [193, 0]
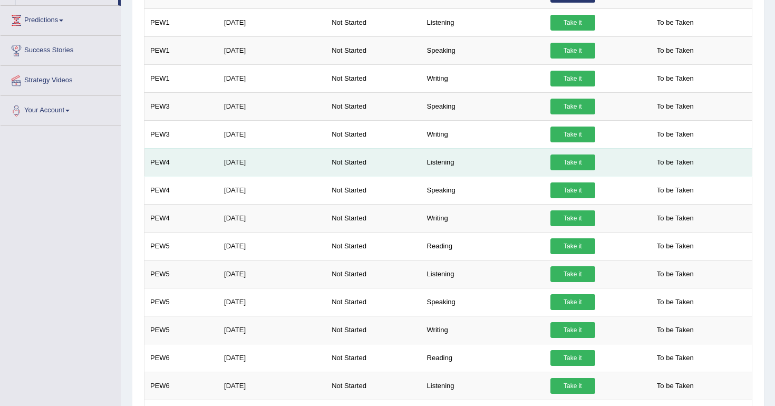
click at [573, 162] on link "Take it" at bounding box center [573, 163] width 45 height 16
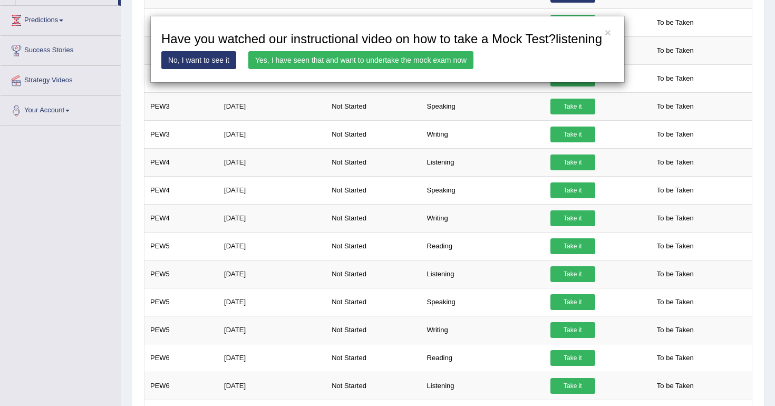
click at [391, 69] on link "Yes, I have seen that and want to undertake the mock exam now" at bounding box center [360, 60] width 225 height 18
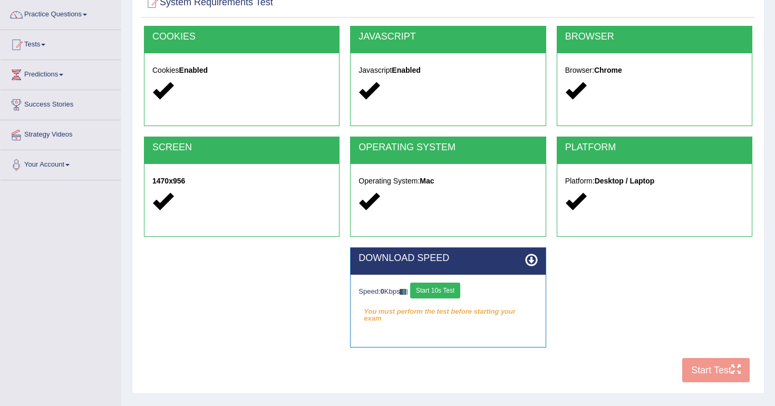
scroll to position [148, 0]
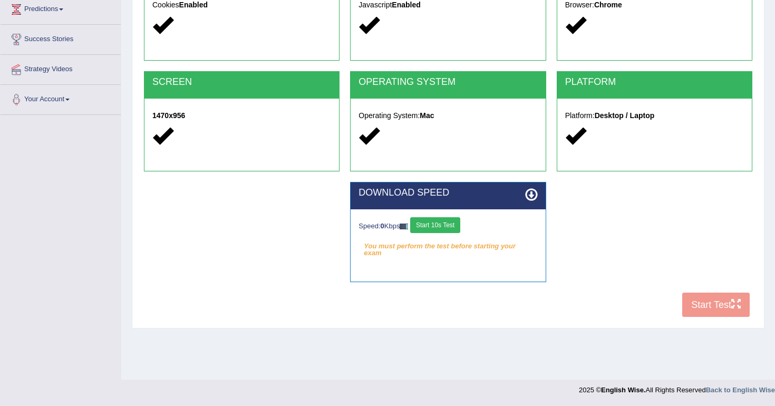
click at [709, 303] on div "COOKIES Cookies Enabled JAVASCRIPT Javascript Enabled BROWSER Browser: Chrome S…" at bounding box center [448, 141] width 614 height 362
click at [714, 306] on div "COOKIES Cookies Enabled JAVASCRIPT Javascript Enabled BROWSER Browser: Chrome S…" at bounding box center [448, 141] width 614 height 362
click at [530, 193] on icon at bounding box center [531, 194] width 13 height 13
click at [430, 225] on button "Start 10s Test" at bounding box center [435, 225] width 50 height 16
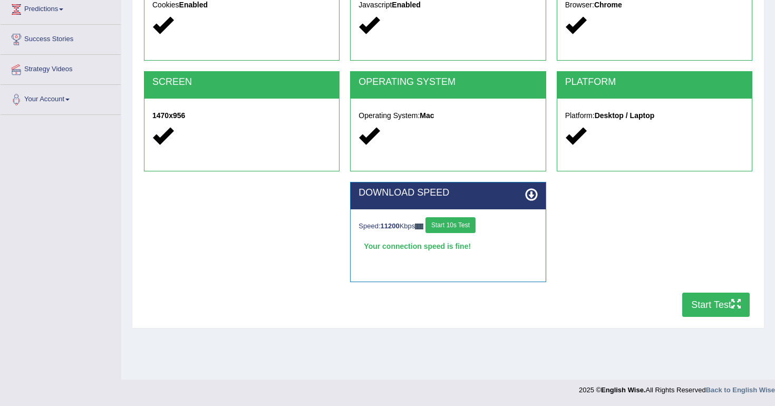
click at [710, 301] on button "Start Test" at bounding box center [716, 305] width 68 height 24
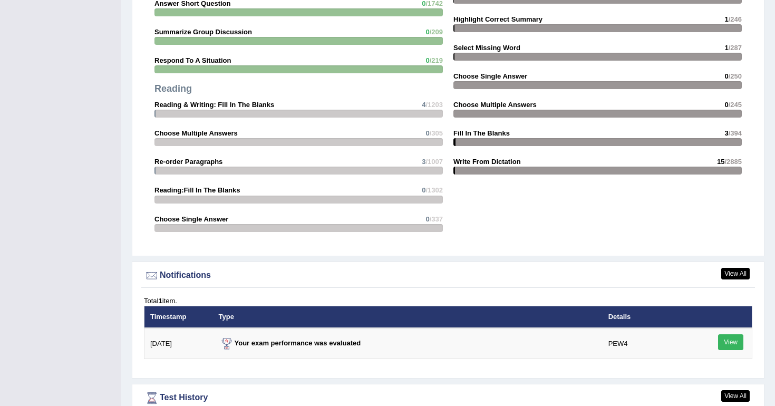
scroll to position [1230, 0]
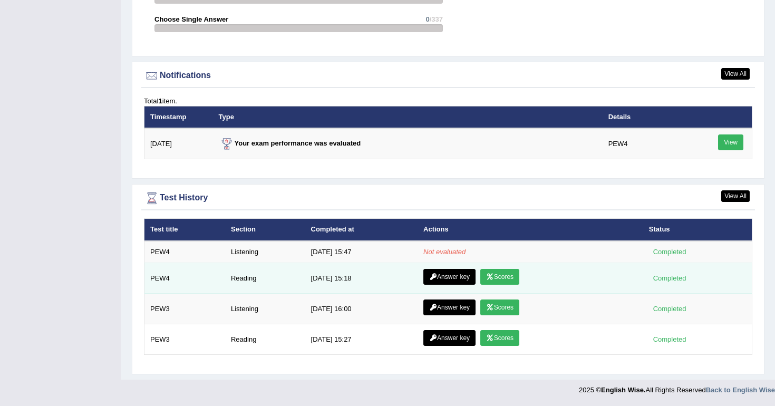
click at [500, 276] on link "Scores" at bounding box center [499, 277] width 39 height 16
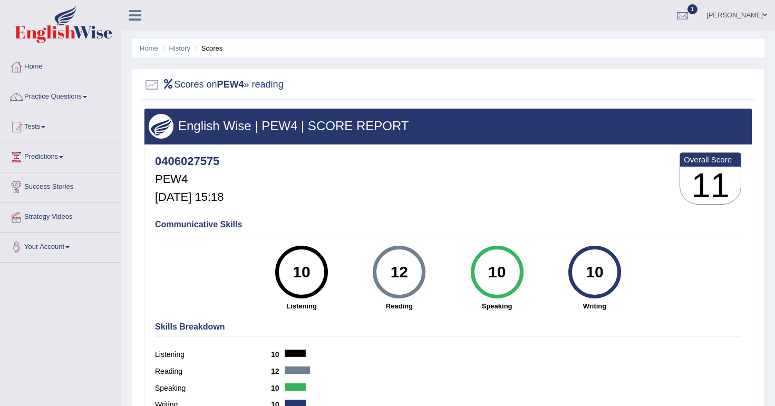
scroll to position [2, 0]
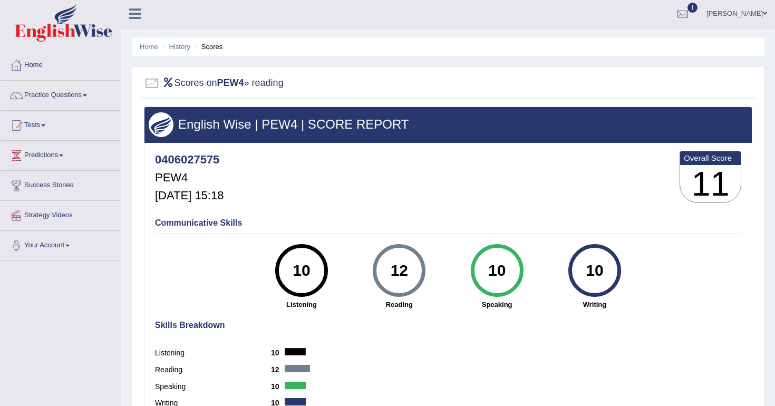
click at [521, 77] on div at bounding box center [448, 84] width 609 height 22
click at [178, 47] on link "History" at bounding box center [179, 47] width 21 height 8
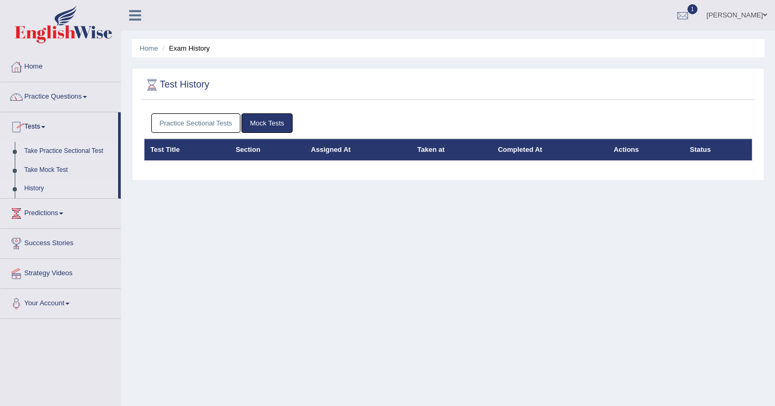
click at [56, 149] on link "Take Practice Sectional Test" at bounding box center [69, 151] width 99 height 19
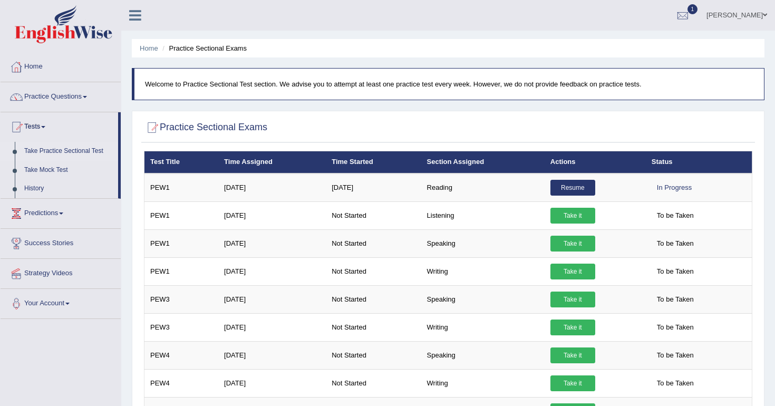
click at [61, 148] on link "Take Practice Sectional Test" at bounding box center [69, 151] width 99 height 19
click at [74, 93] on link "Practice Questions" at bounding box center [61, 95] width 120 height 26
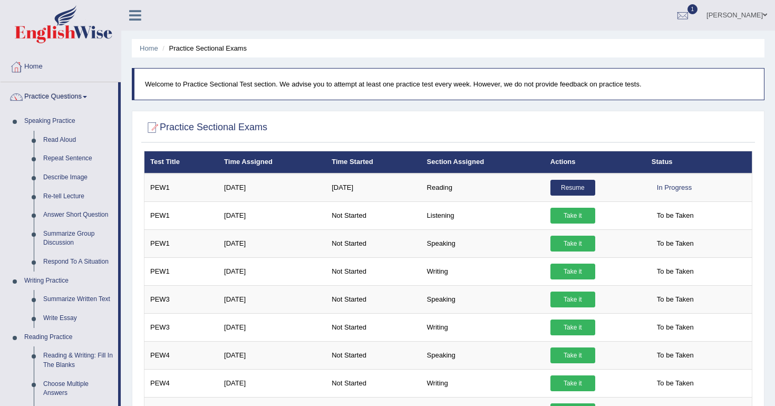
click at [42, 68] on link "Home" at bounding box center [61, 65] width 120 height 26
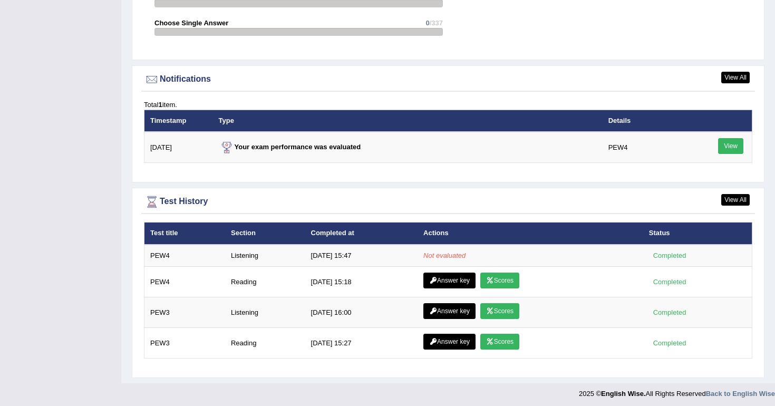
scroll to position [1230, 0]
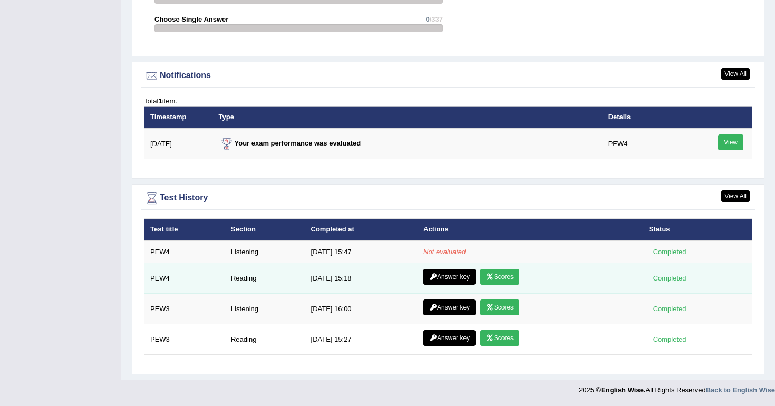
click at [455, 279] on link "Answer key" at bounding box center [449, 277] width 52 height 16
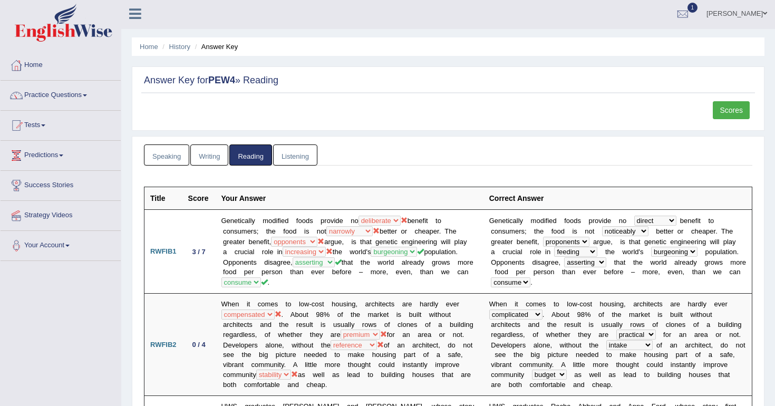
scroll to position [4, 0]
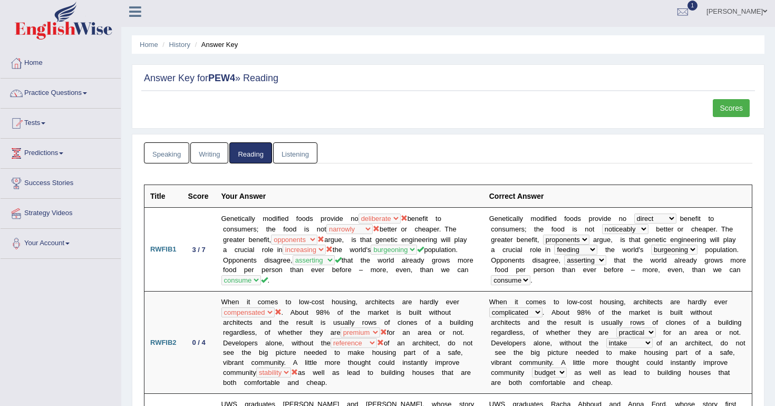
click at [729, 106] on link "Scores" at bounding box center [731, 108] width 37 height 18
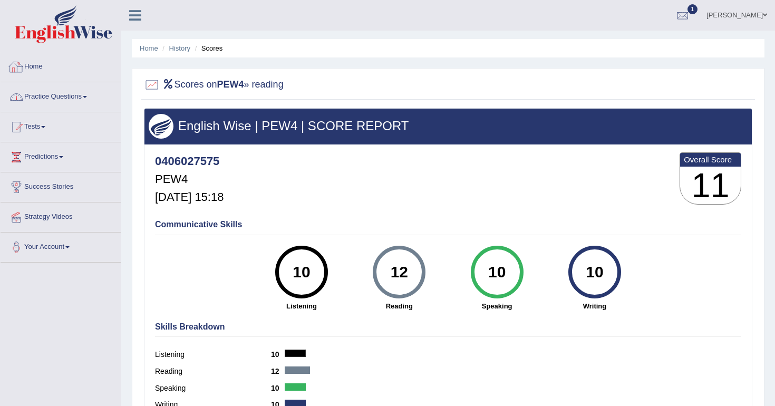
click at [41, 69] on link "Home" at bounding box center [61, 65] width 120 height 26
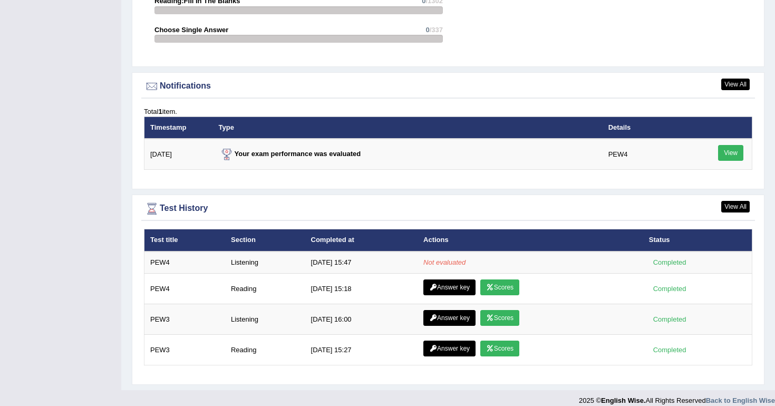
scroll to position [1230, 0]
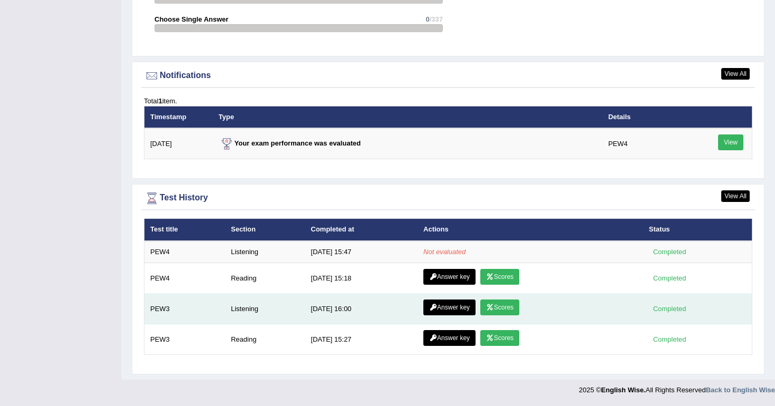
click at [503, 310] on link "Scores" at bounding box center [499, 308] width 39 height 16
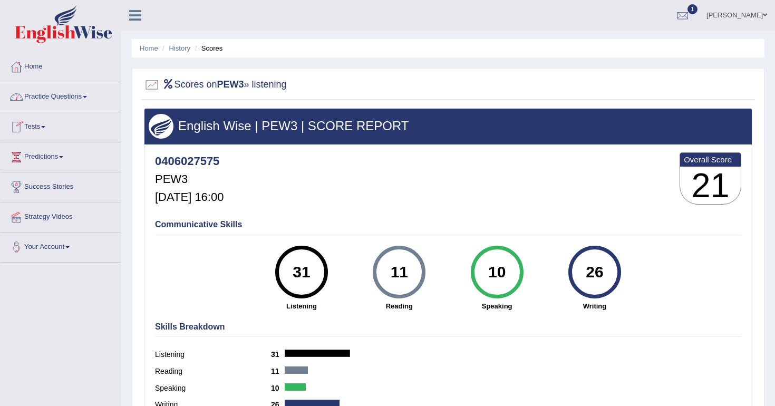
click at [40, 63] on link "Home" at bounding box center [61, 65] width 120 height 26
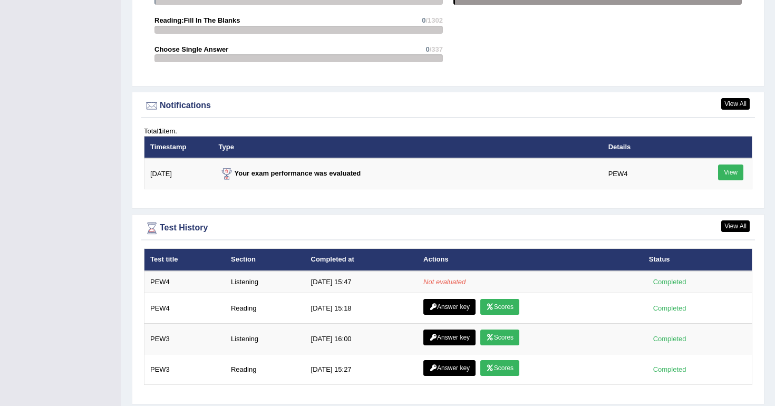
scroll to position [1230, 0]
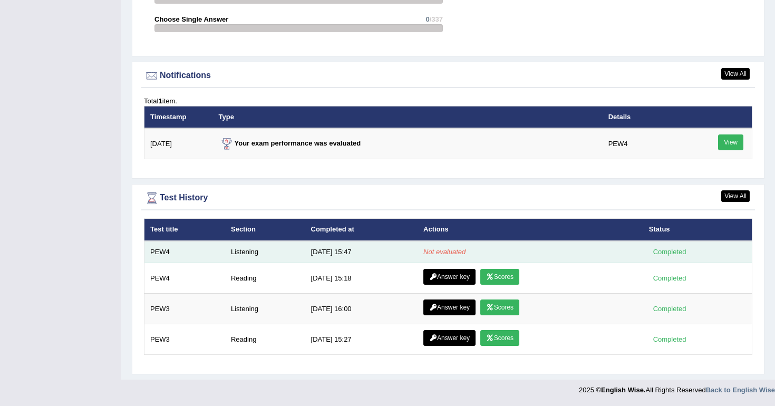
click at [446, 252] on em "Not evaluated" at bounding box center [444, 252] width 42 height 8
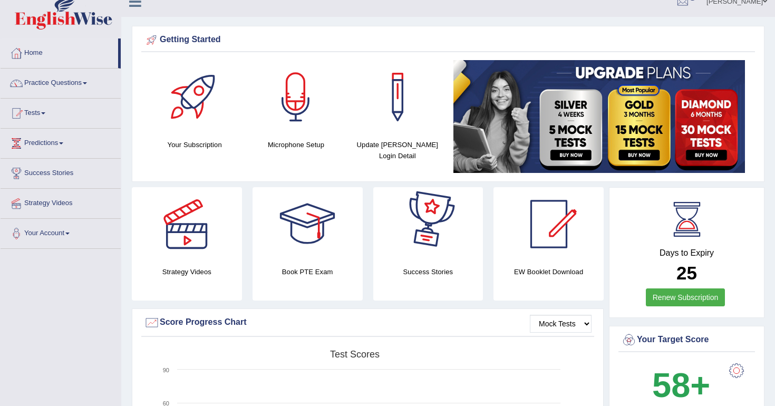
scroll to position [0, 0]
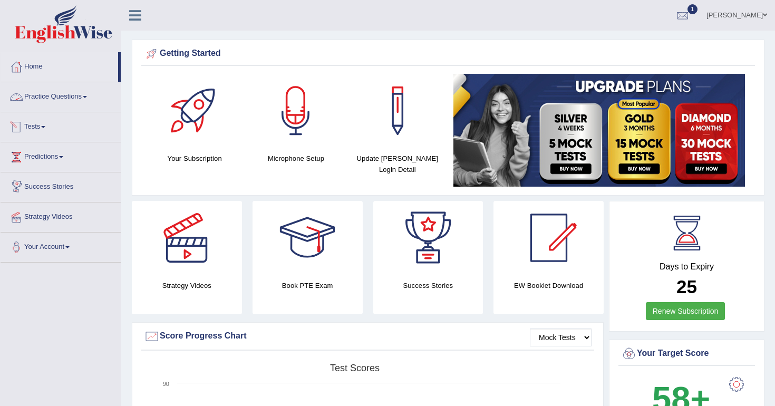
click at [69, 97] on link "Practice Questions" at bounding box center [61, 95] width 120 height 26
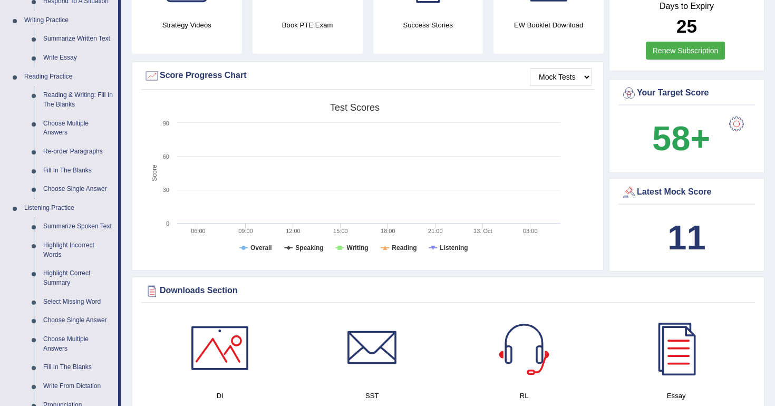
scroll to position [270, 0]
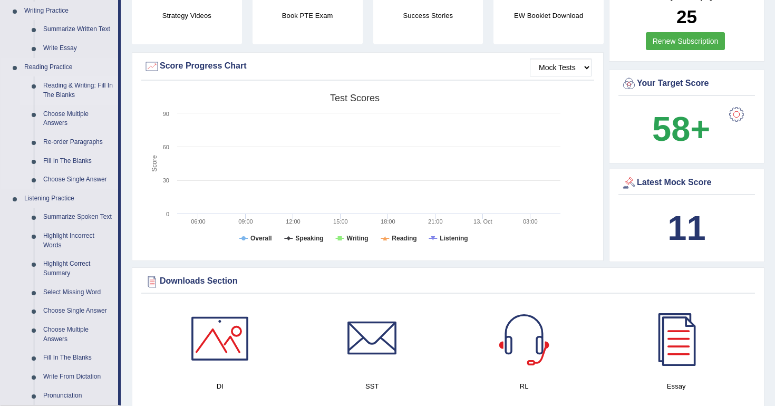
click at [76, 89] on link "Reading & Writing: Fill In The Blanks" at bounding box center [78, 90] width 80 height 28
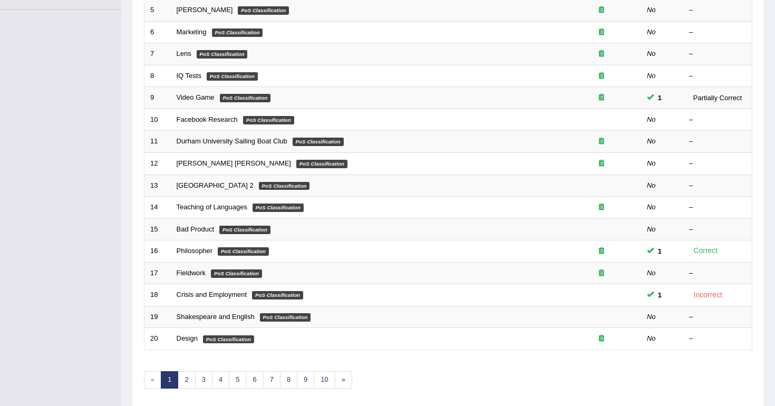
scroll to position [259, 0]
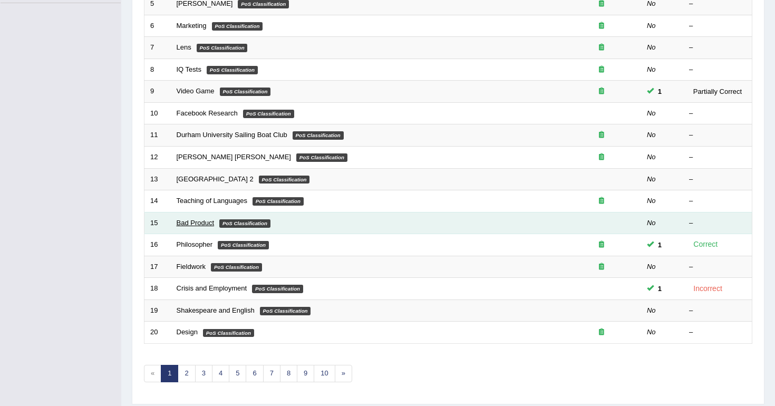
click at [200, 222] on link "Bad Product" at bounding box center [196, 223] width 38 height 8
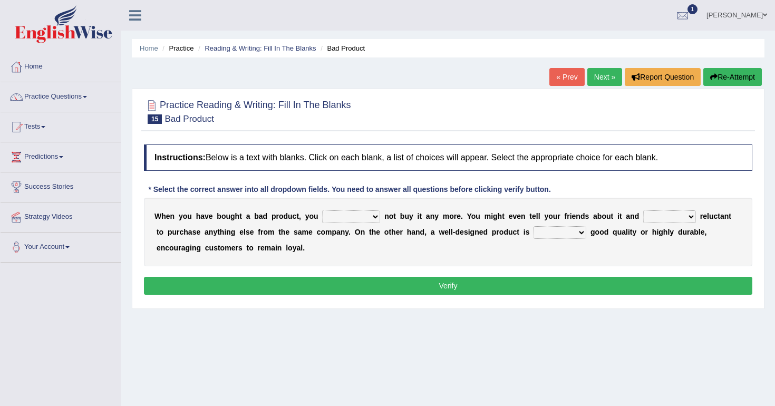
click at [373, 216] on select "would have should have should" at bounding box center [351, 216] width 58 height 13
select select "would"
click at [322, 210] on select "would have should have should" at bounding box center [351, 216] width 58 height 13
click at [687, 215] on select "is are be being" at bounding box center [669, 216] width 53 height 13
select select "be"
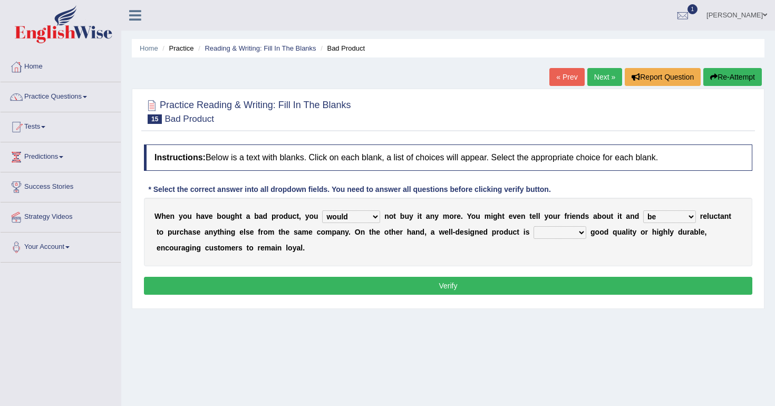
click at [643, 210] on select "is are be being" at bounding box center [669, 216] width 53 height 13
click at [569, 232] on select "both also neither either" at bounding box center [560, 232] width 53 height 13
select select "both"
click at [534, 226] on select "both also neither either" at bounding box center [560, 232] width 53 height 13
click at [449, 288] on button "Verify" at bounding box center [448, 286] width 609 height 18
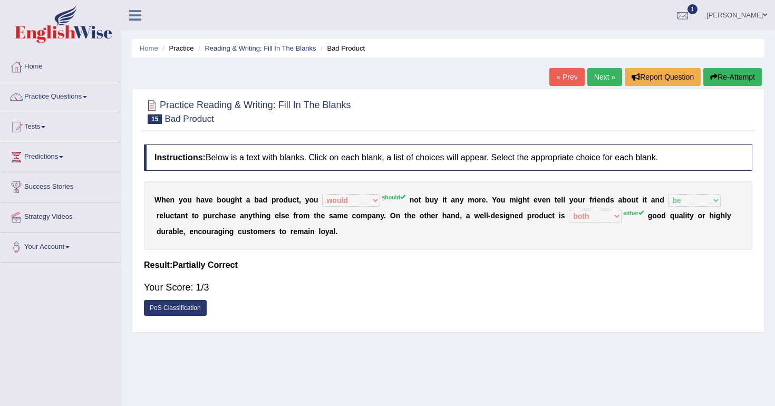
click at [603, 75] on link "Next »" at bounding box center [604, 77] width 35 height 18
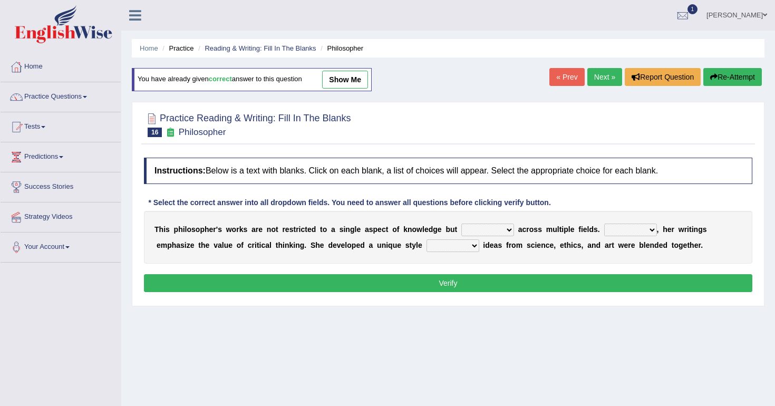
click at [508, 229] on select "constrain contain assemble extend" at bounding box center [487, 230] width 53 height 13
select select "contain"
click at [461, 224] on select "constrain contain assemble extend" at bounding box center [487, 230] width 53 height 13
click at [651, 227] on select "Rather So Moreover Likely" at bounding box center [630, 230] width 53 height 13
select select "Moreover"
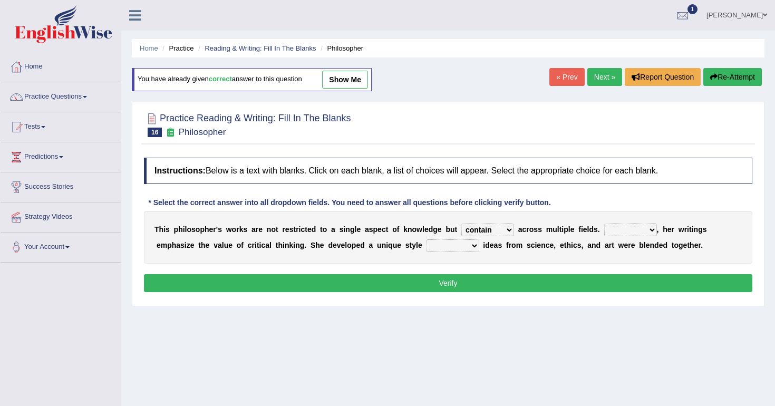
click at [604, 224] on select "Rather So Moreover Likely" at bounding box center [630, 230] width 53 height 13
click at [475, 243] on select "in that that which in which" at bounding box center [453, 245] width 53 height 13
select select "in which"
click at [427, 239] on select "in that that which in which" at bounding box center [453, 245] width 53 height 13
click at [451, 283] on button "Verify" at bounding box center [448, 283] width 609 height 18
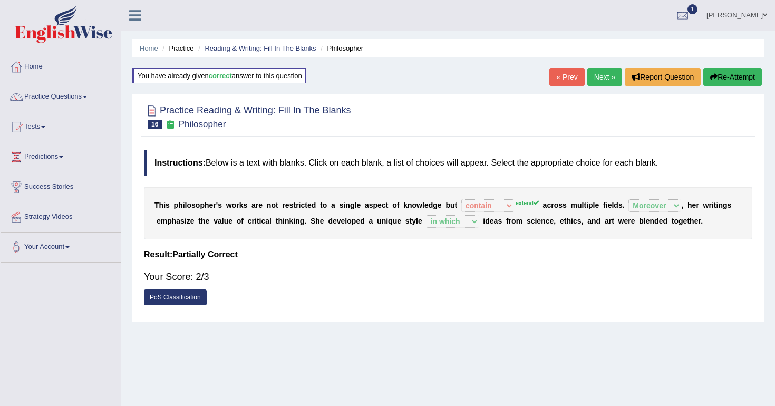
click at [595, 75] on link "Next »" at bounding box center [604, 77] width 35 height 18
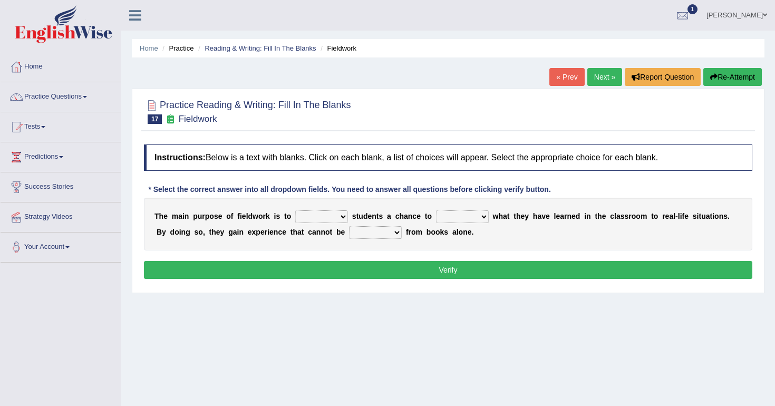
click at [344, 218] on select "resemble stow rave offer" at bounding box center [321, 216] width 53 height 13
select select "offer"
click at [295, 210] on select "resemble stow rave offer" at bounding box center [321, 216] width 53 height 13
click at [481, 217] on select "compare align apply dismount" at bounding box center [462, 216] width 53 height 13
select select "apply"
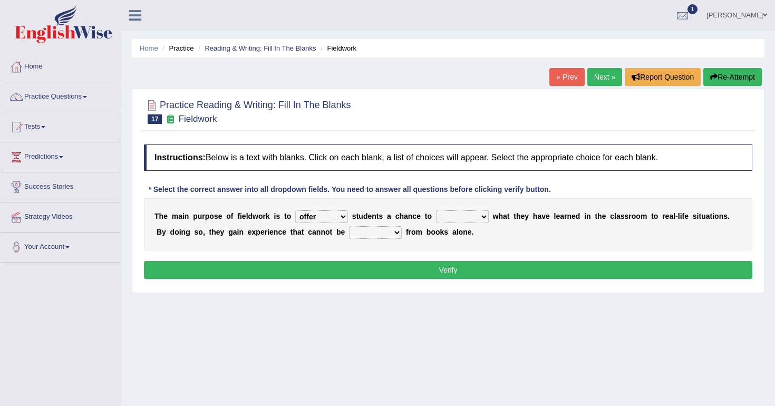
click at [436, 210] on select "compare align apply dismount" at bounding box center [462, 216] width 53 height 13
click at [396, 231] on select "originated prepared obtained touted" at bounding box center [375, 232] width 53 height 13
select select "prepared"
click at [349, 226] on select "originated prepared obtained touted" at bounding box center [375, 232] width 53 height 13
click at [448, 272] on button "Verify" at bounding box center [448, 270] width 609 height 18
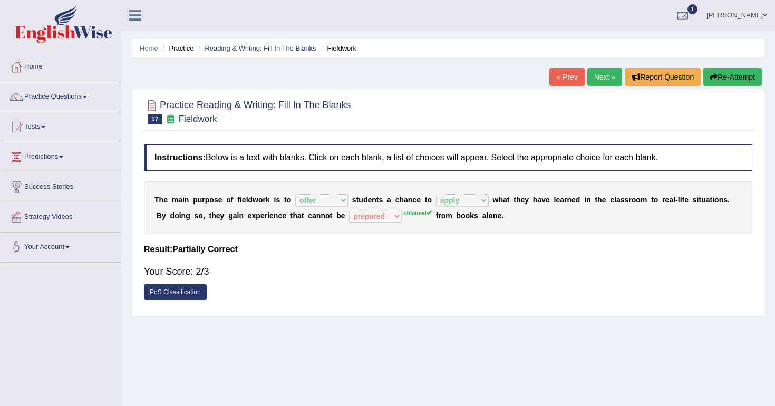
click at [591, 77] on link "Next »" at bounding box center [604, 77] width 35 height 18
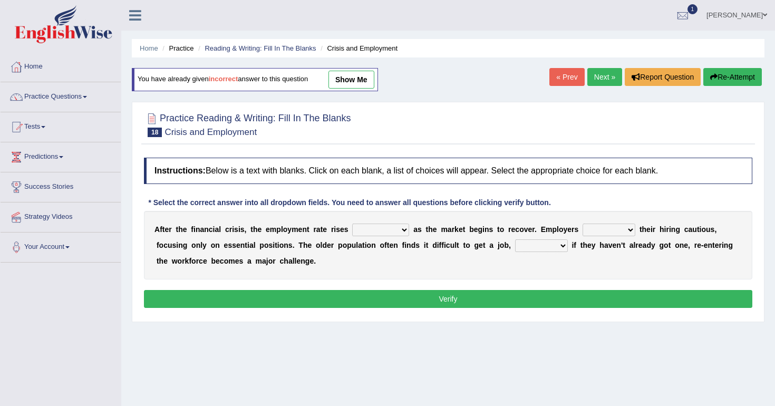
click at [403, 230] on select "normally conversely strenuously sharply" at bounding box center [380, 230] width 57 height 13
select select "strenuously"
click at [352, 224] on select "normally conversely strenuously sharply" at bounding box center [380, 230] width 57 height 13
click at [625, 229] on select "keeping kept keep are kept" at bounding box center [609, 230] width 53 height 13
select select "keep"
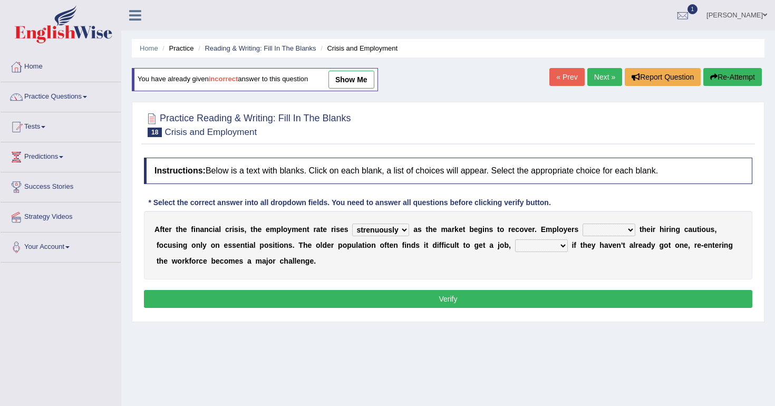
click at [583, 224] on select "keeping kept keep are kept" at bounding box center [609, 230] width 53 height 13
click at [560, 243] on select "although while then because" at bounding box center [541, 245] width 53 height 13
select select "while"
click at [515, 239] on select "although while then because" at bounding box center [541, 245] width 53 height 13
click at [451, 298] on button "Verify" at bounding box center [448, 299] width 609 height 18
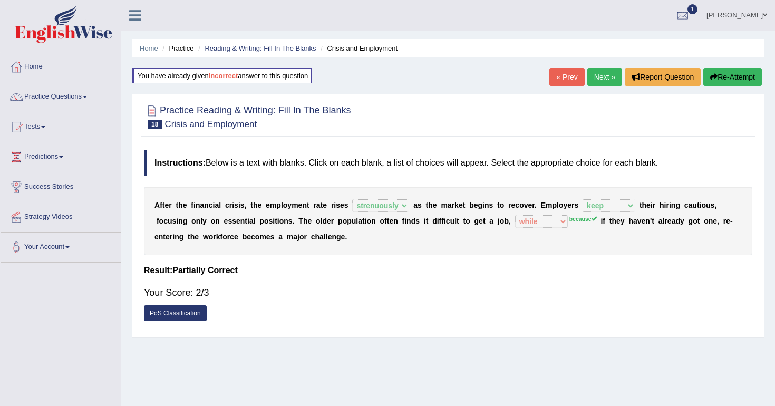
click at [595, 78] on link "Next »" at bounding box center [604, 77] width 35 height 18
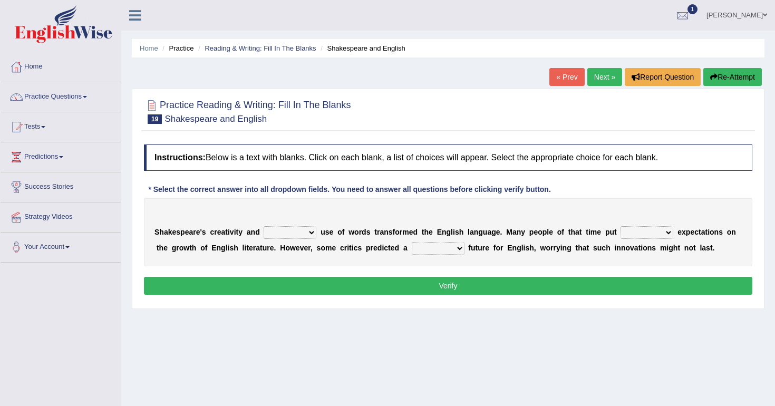
click at [310, 230] on select "idealized intensive fancied inventive" at bounding box center [290, 232] width 53 height 13
select select "idealized"
click at [264, 226] on select "idealized intensive fancied inventive" at bounding box center [290, 232] width 53 height 13
click at [668, 231] on select "wide much high more" at bounding box center [647, 232] width 53 height 13
click at [621, 226] on select "wide much high more" at bounding box center [647, 232] width 53 height 13
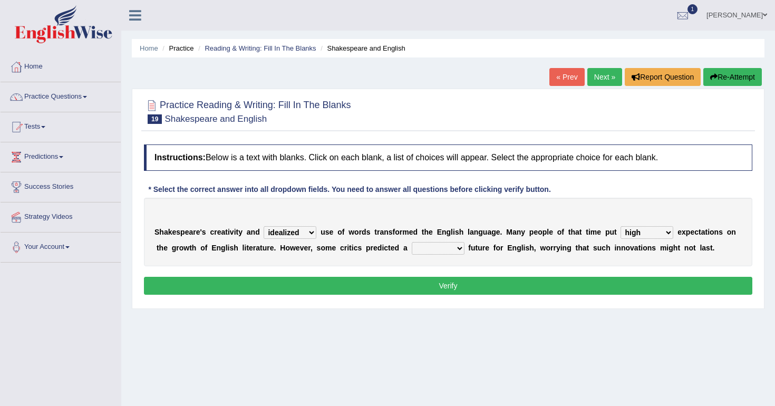
click at [669, 230] on select "wide much high more" at bounding box center [647, 232] width 53 height 13
select select "more"
click at [621, 226] on select "wide much high more" at bounding box center [647, 232] width 53 height 13
click at [457, 246] on select "monetary promising irresistible daunting" at bounding box center [438, 248] width 53 height 13
select select "promising"
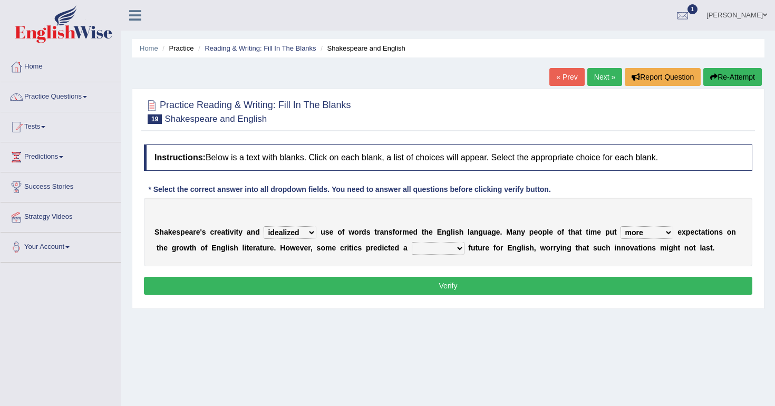
click at [412, 242] on select "monetary promising irresistible daunting" at bounding box center [438, 248] width 53 height 13
click at [444, 285] on button "Verify" at bounding box center [448, 286] width 609 height 18
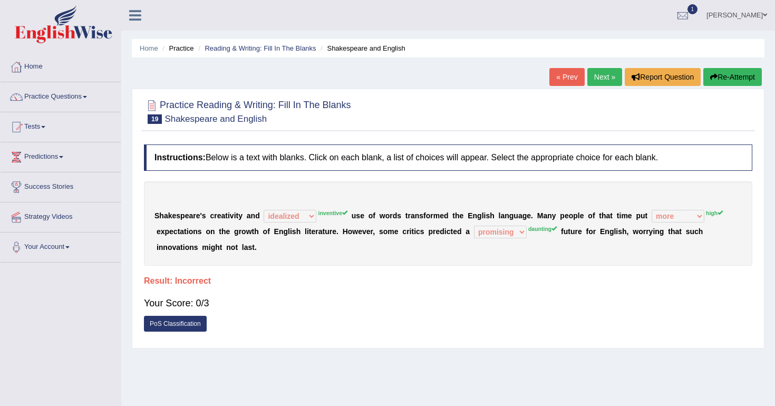
click at [605, 76] on link "Next »" at bounding box center [604, 77] width 35 height 18
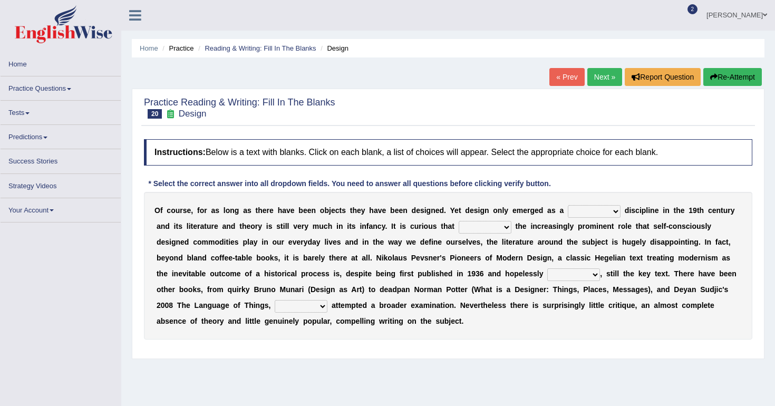
click at [26, 65] on link "Home" at bounding box center [61, 62] width 120 height 21
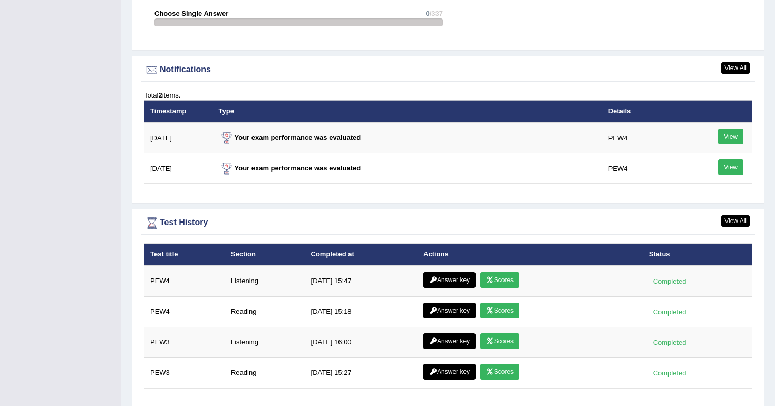
scroll to position [1270, 0]
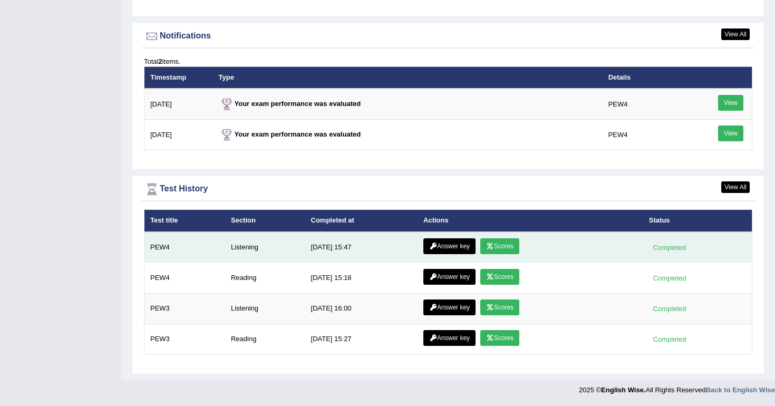
click at [496, 242] on link "Scores" at bounding box center [499, 246] width 39 height 16
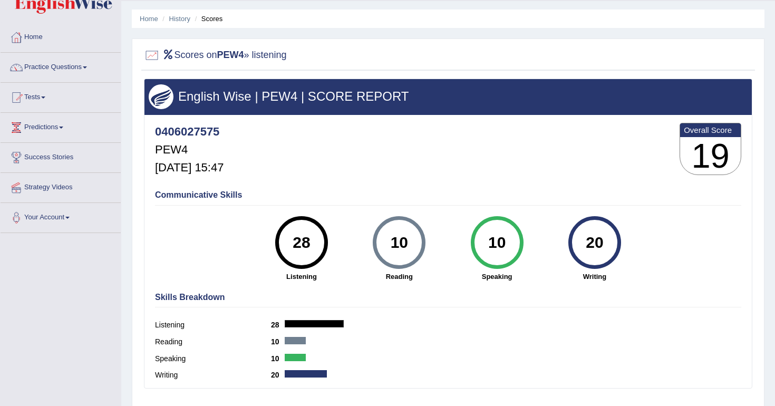
scroll to position [35, 0]
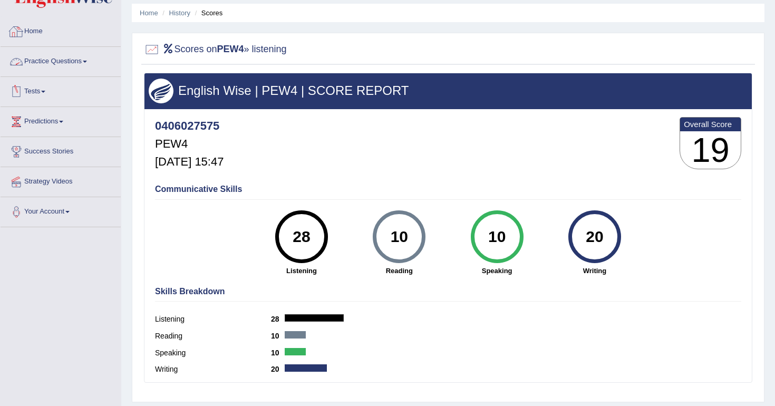
click at [45, 35] on link "Home" at bounding box center [61, 30] width 120 height 26
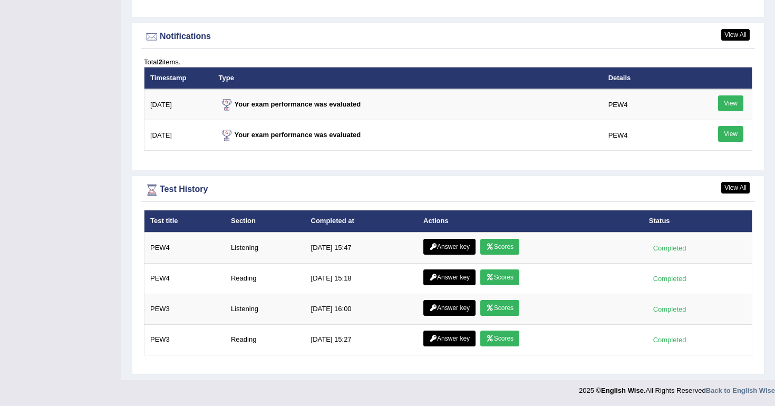
scroll to position [1270, 0]
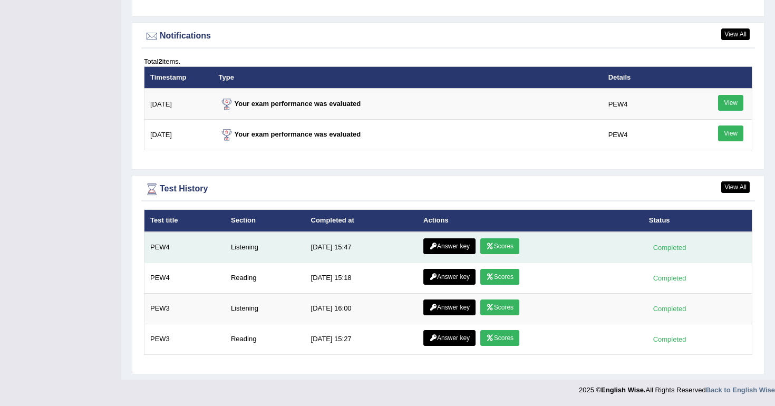
click at [462, 247] on link "Answer key" at bounding box center [449, 246] width 52 height 16
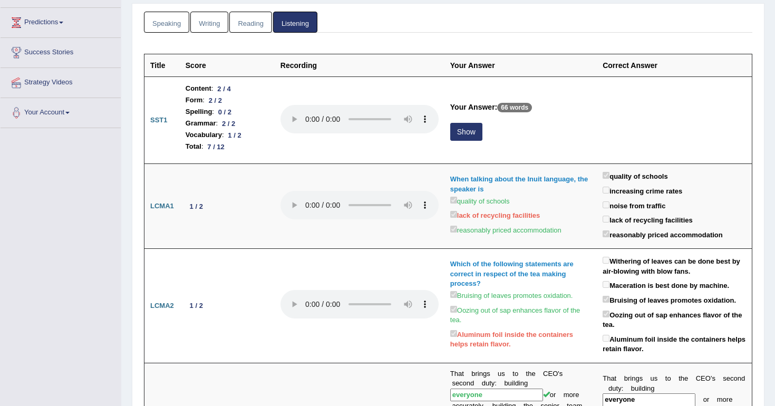
scroll to position [133, 0]
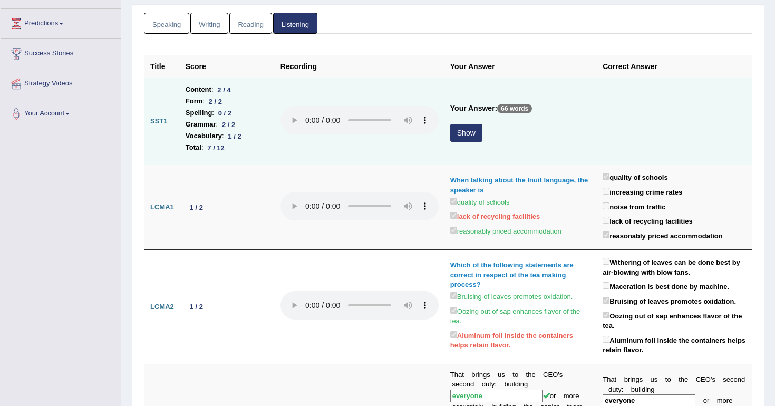
click at [467, 139] on button "Show" at bounding box center [466, 133] width 32 height 18
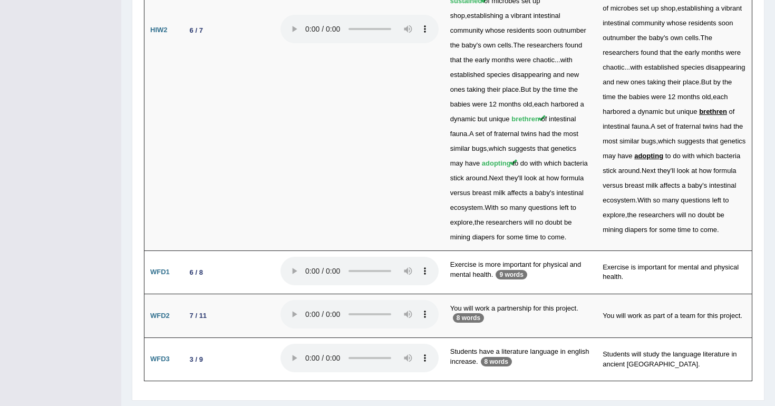
scroll to position [2642, 0]
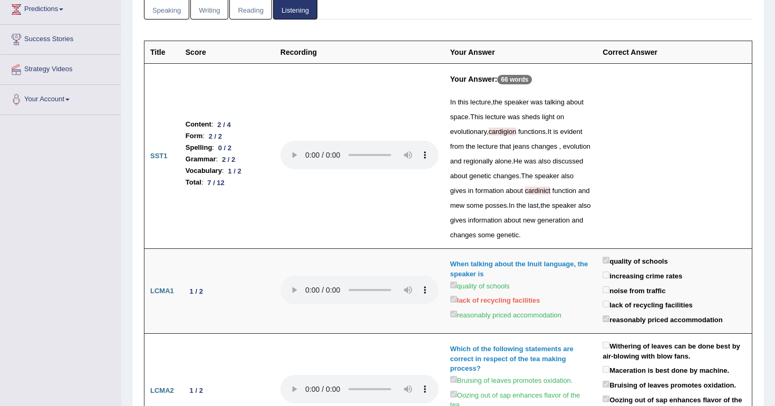
click at [516, 213] on div "In this lecture , the speaker was talking about space . This lecture was sheds …" at bounding box center [520, 169] width 141 height 148
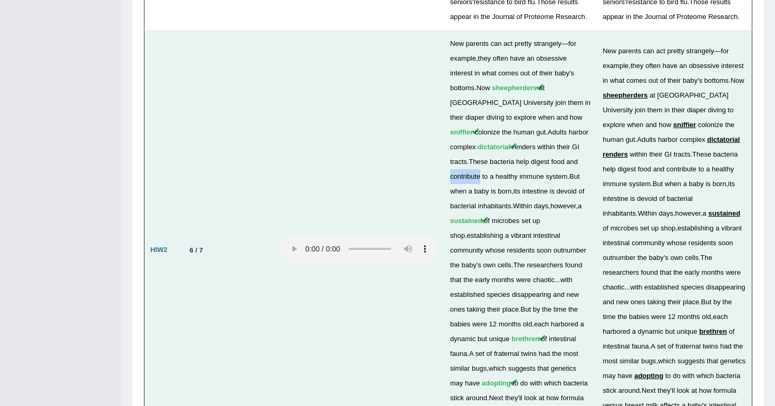
scroll to position [2410, 0]
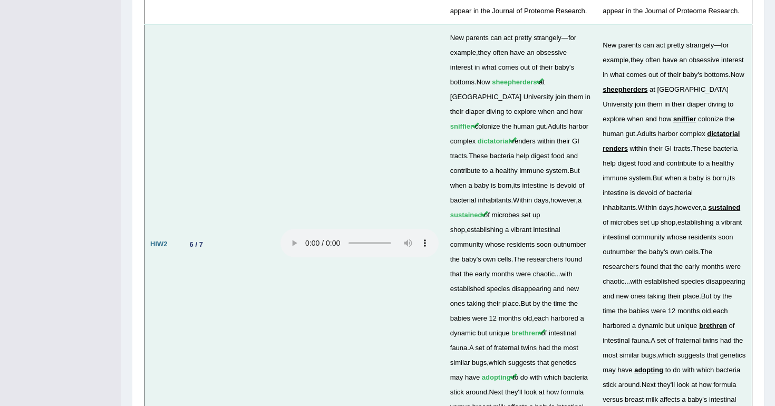
click at [573, 151] on td "New parents can act pretty strangely — for example , they often have an obsessi…" at bounding box center [521, 244] width 152 height 440
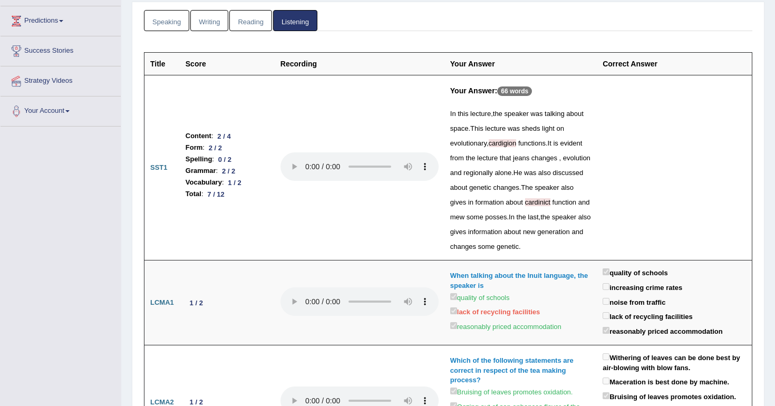
scroll to position [138, 0]
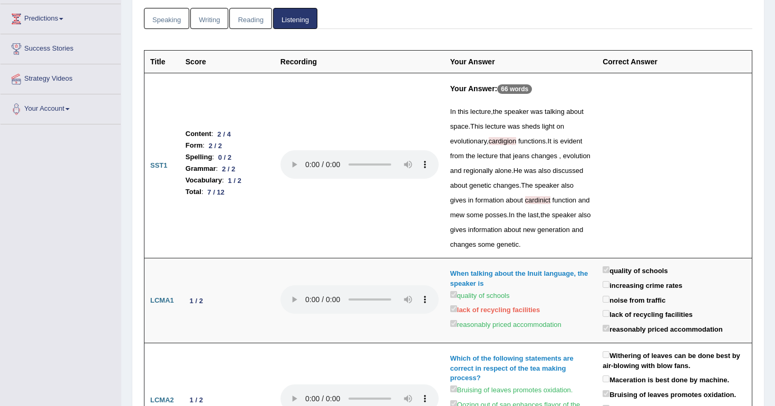
click at [611, 65] on th "Correct Answer" at bounding box center [674, 62] width 155 height 23
click at [623, 66] on th "Correct Answer" at bounding box center [674, 62] width 155 height 23
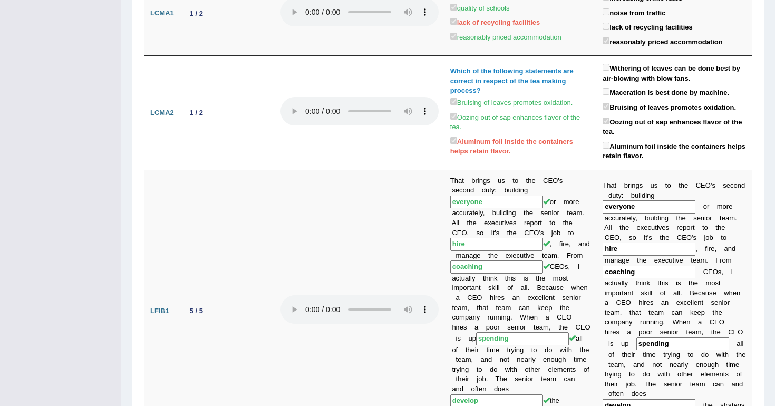
scroll to position [434, 0]
